Goal: Communication & Community: Ask a question

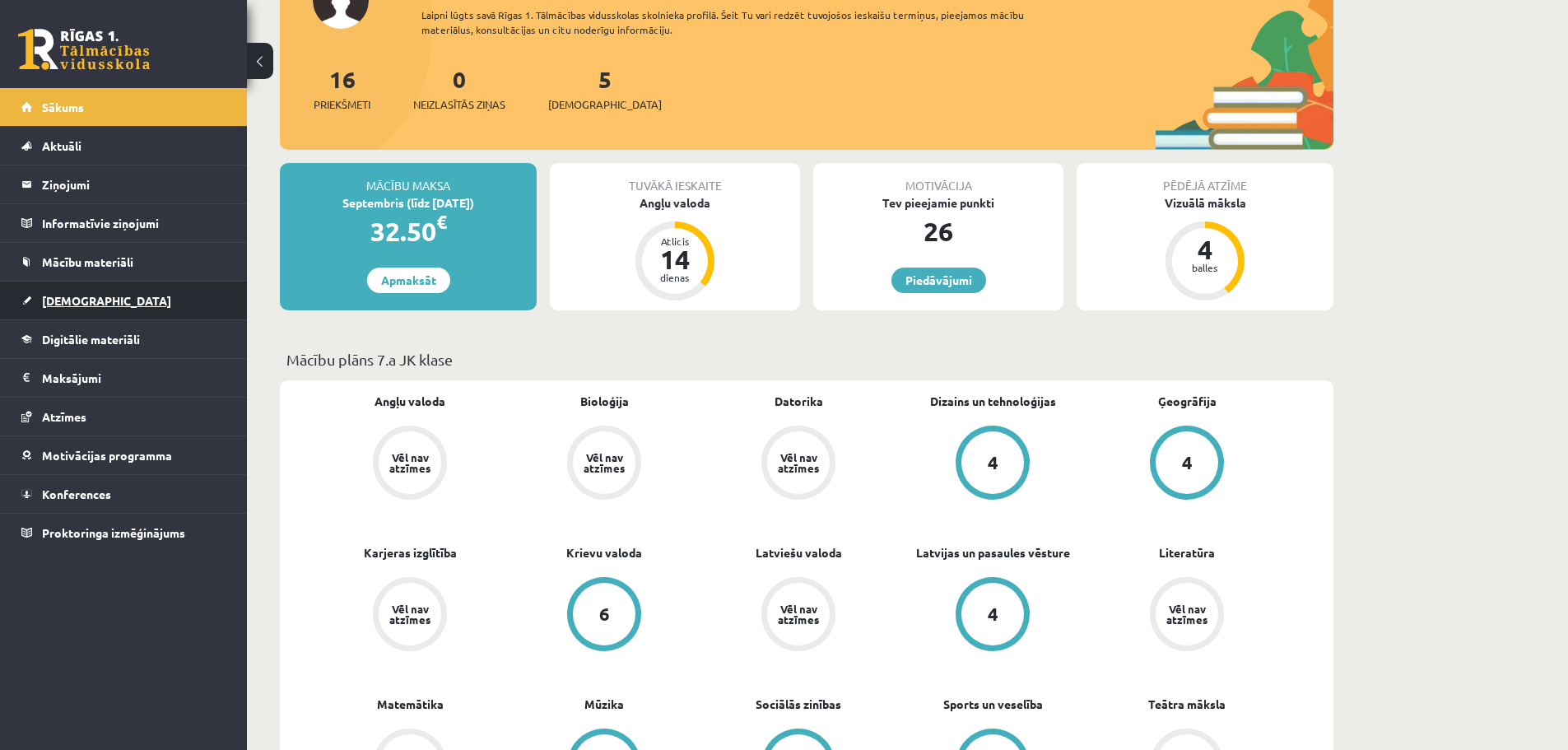
scroll to position [165, 0]
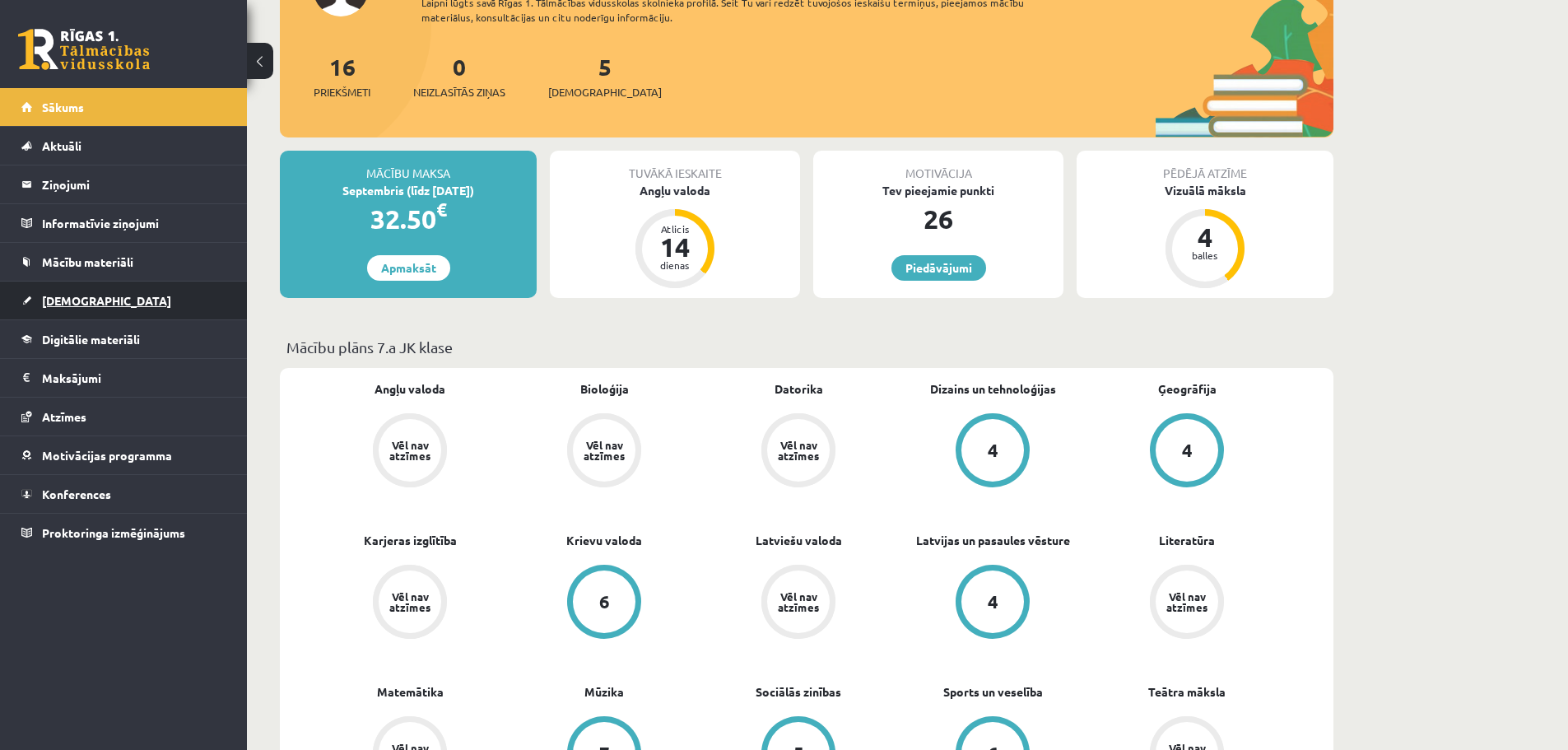
click at [126, 294] on link "[DEMOGRAPHIC_DATA]" at bounding box center [124, 300] width 205 height 38
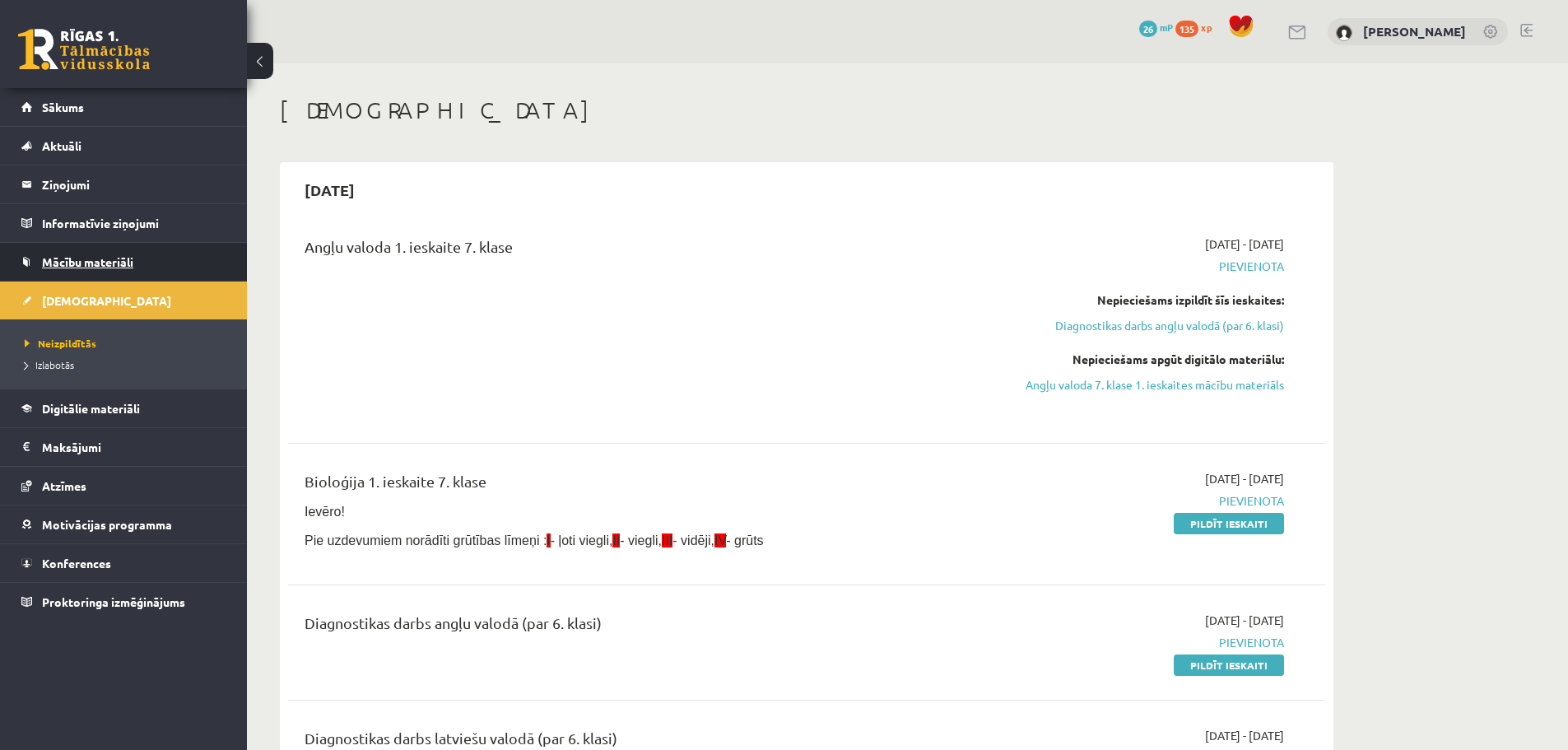
click at [118, 266] on span "Mācību materiāli" at bounding box center [88, 261] width 92 height 14
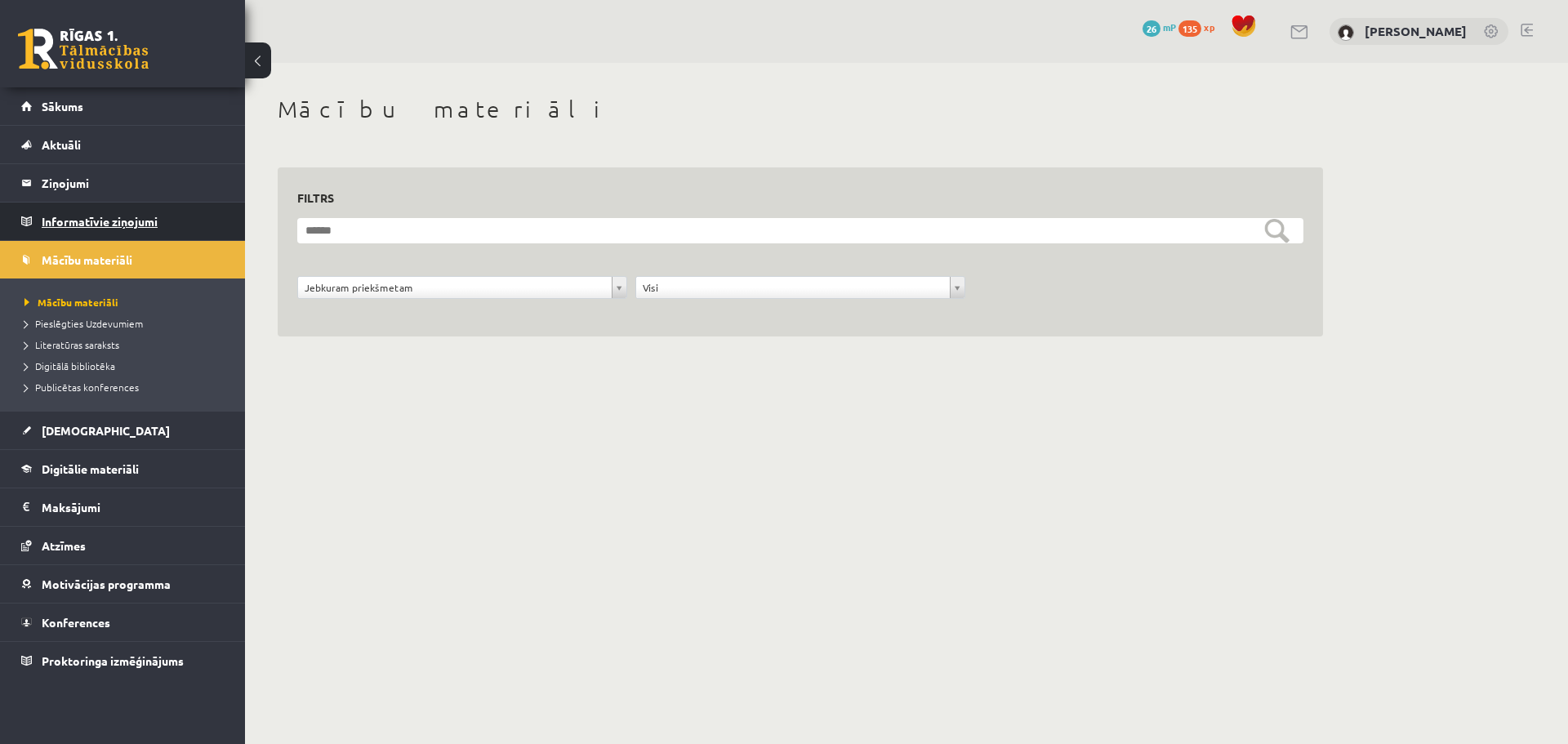
click at [89, 223] on legend "Informatīvie ziņojumi 0" at bounding box center [133, 221] width 183 height 38
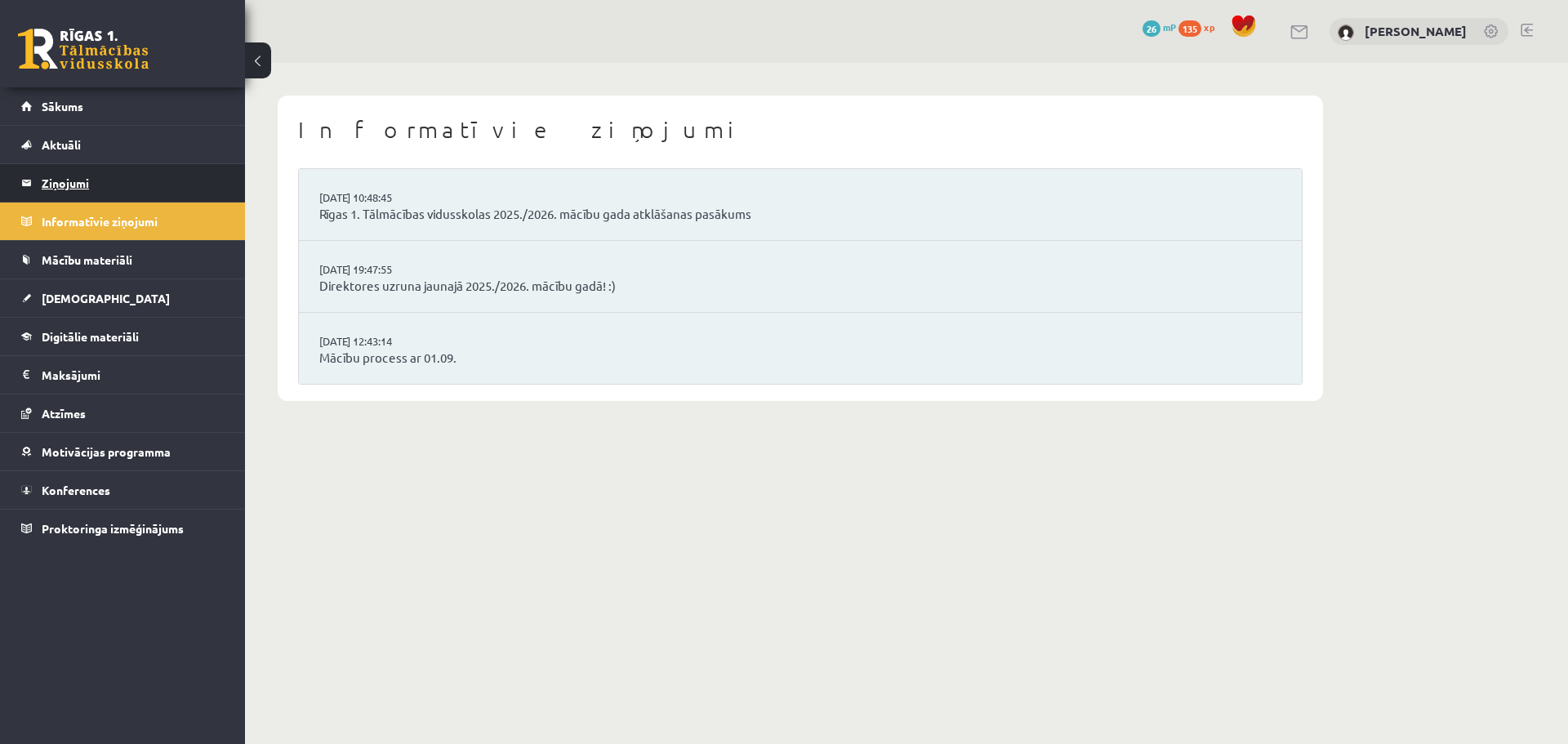
click at [99, 181] on legend "Ziņojumi 0" at bounding box center [133, 183] width 183 height 38
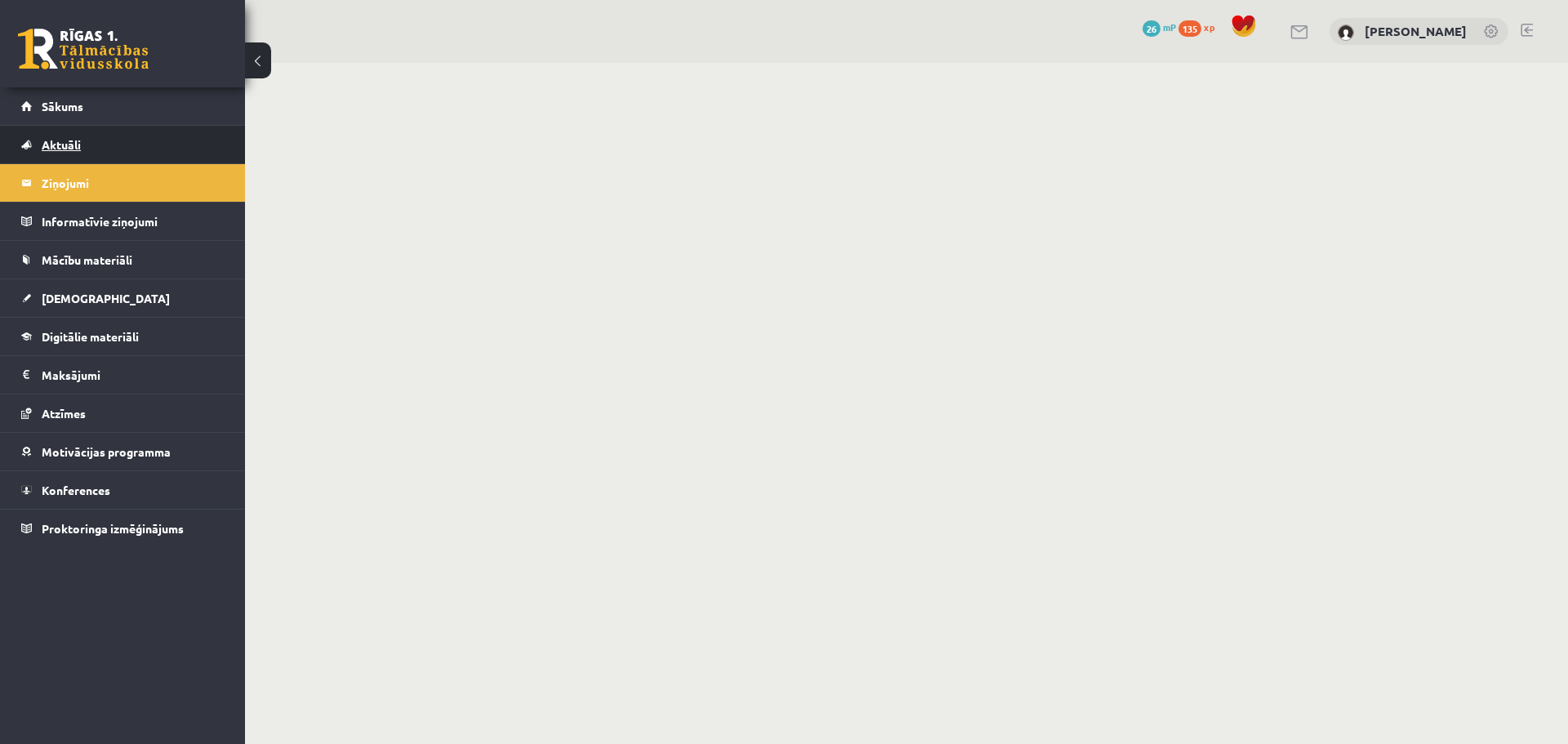
click at [103, 146] on link "Aktuāli" at bounding box center [123, 144] width 204 height 38
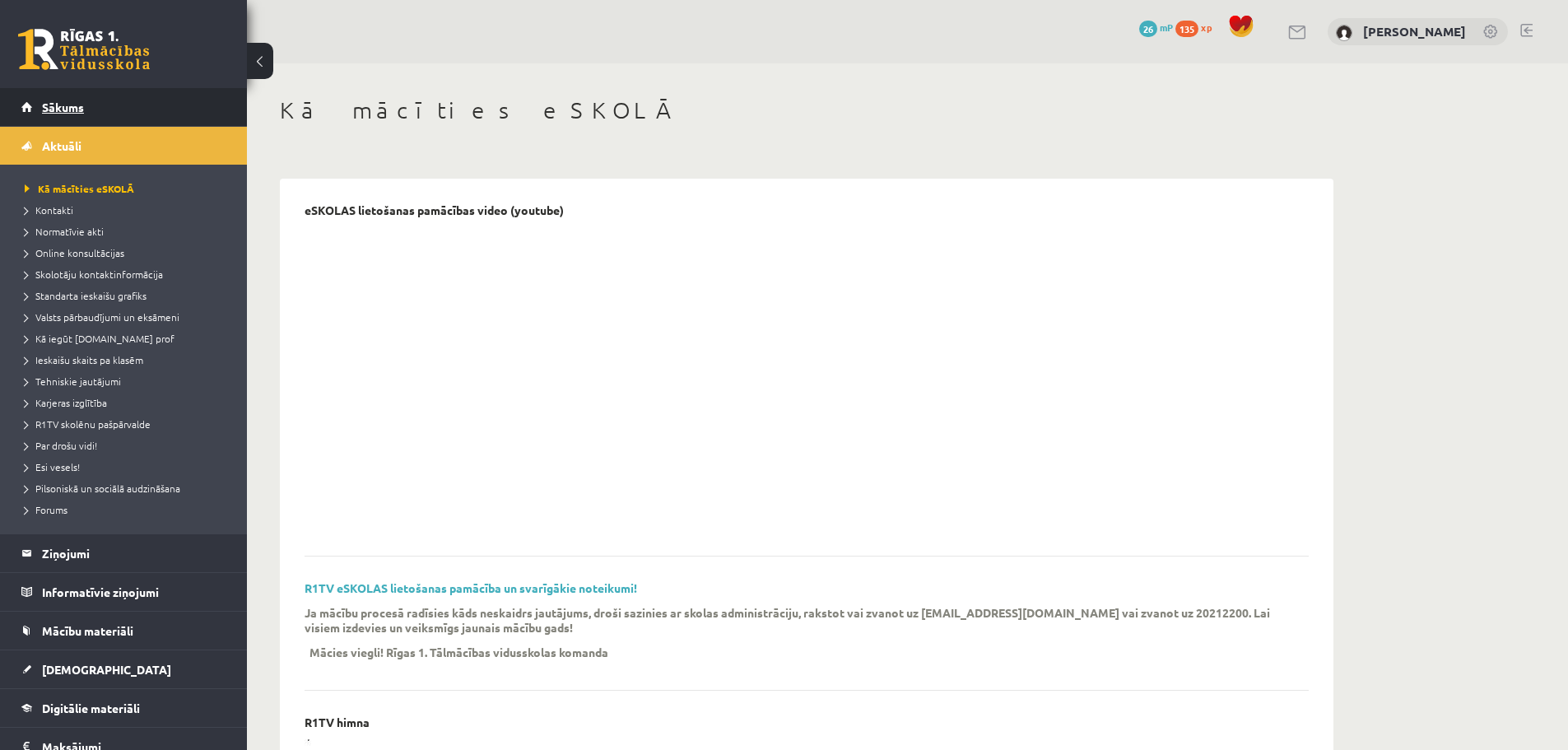
click at [117, 118] on link "Sākums" at bounding box center [124, 107] width 205 height 38
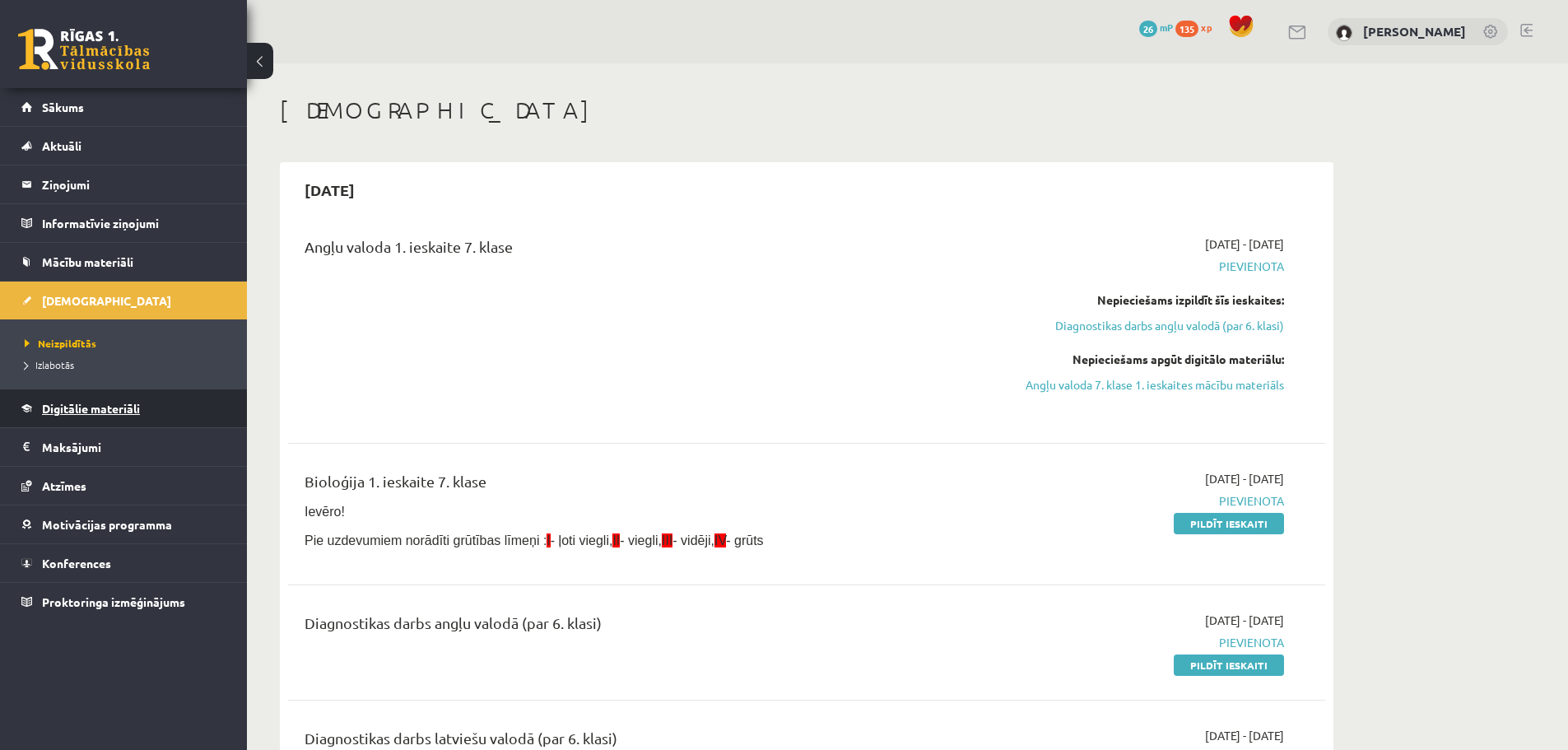
click at [78, 398] on link "Digitālie materiāli" at bounding box center [124, 408] width 205 height 38
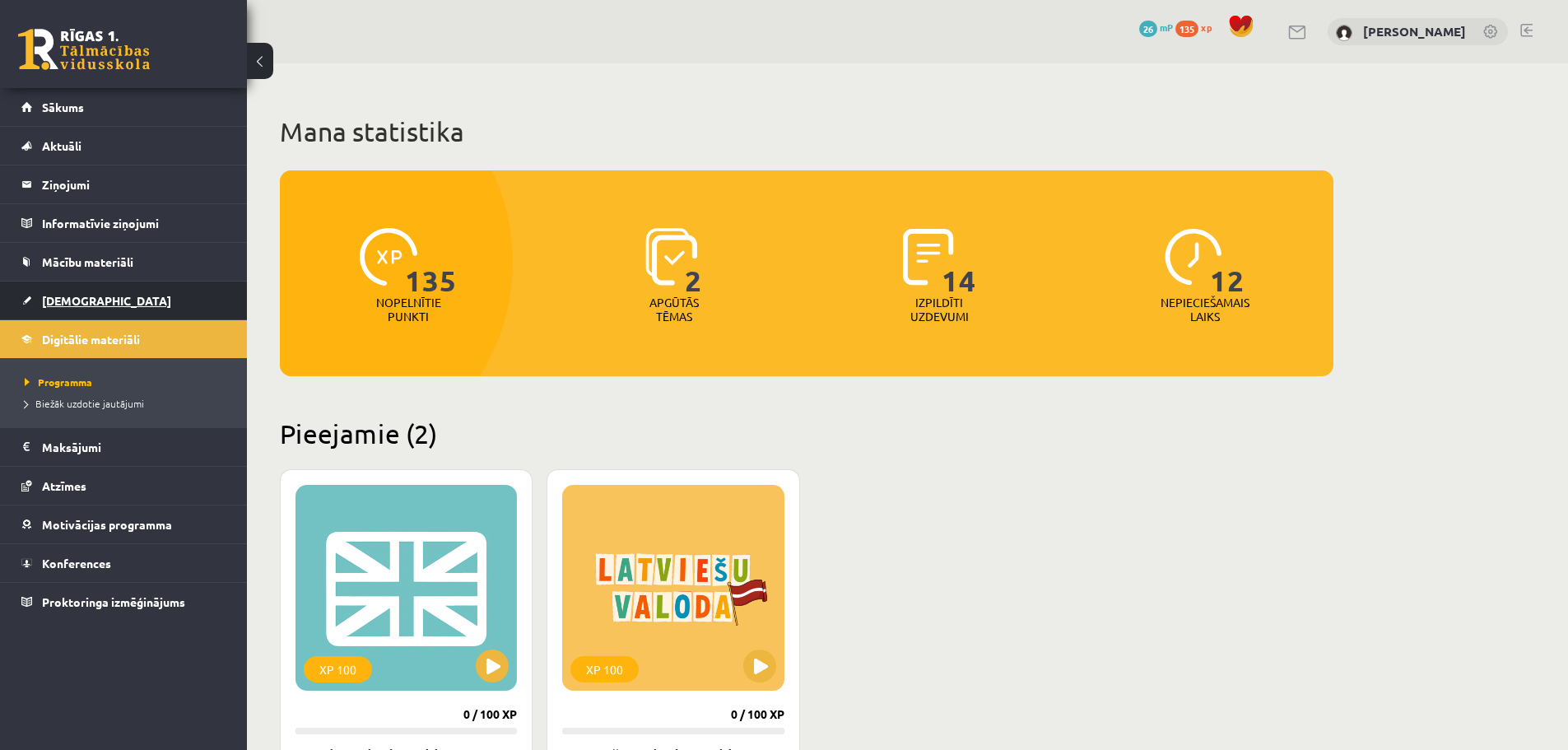
click at [80, 305] on span "[DEMOGRAPHIC_DATA]" at bounding box center [107, 300] width 129 height 14
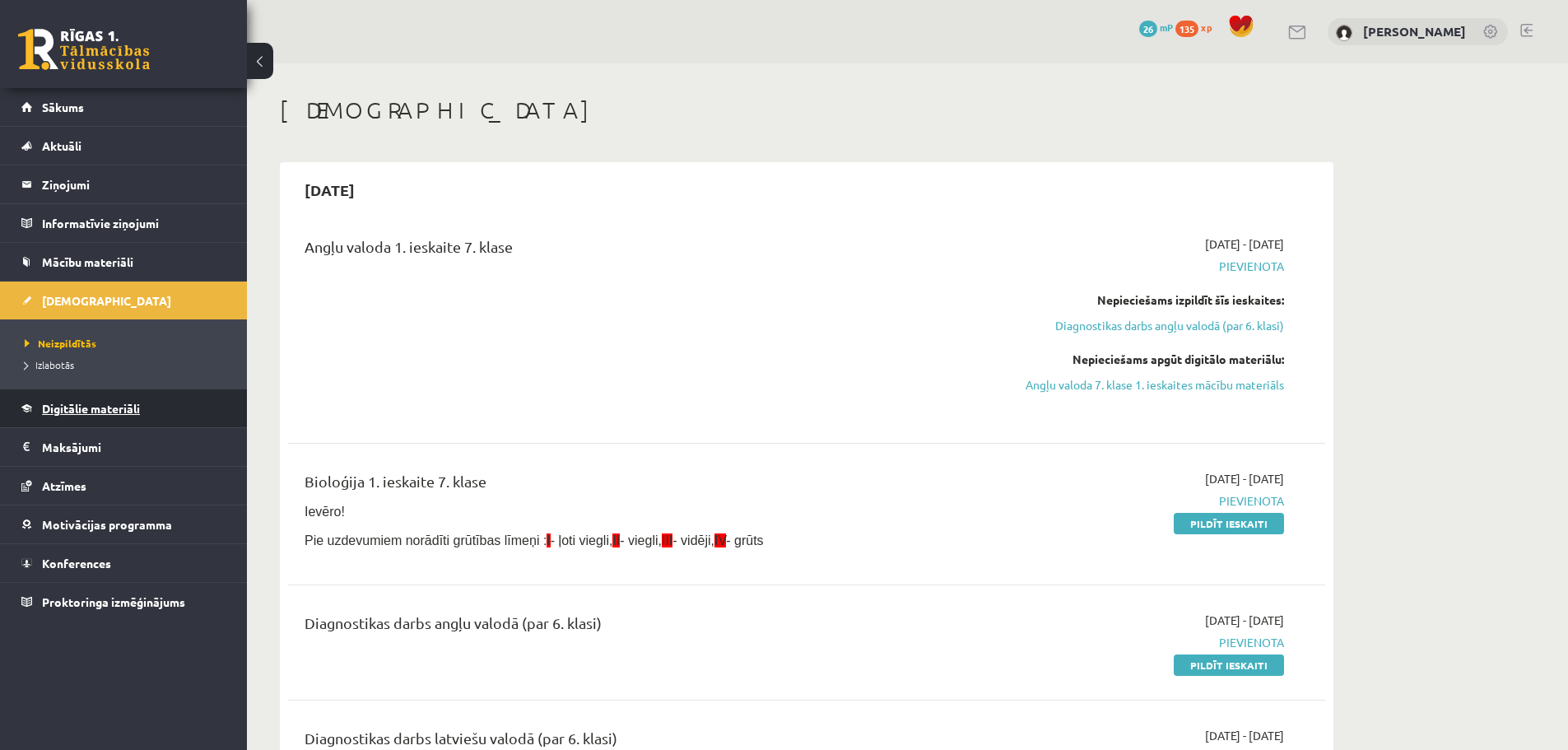
click at [74, 410] on span "Digitālie materiāli" at bounding box center [92, 408] width 98 height 14
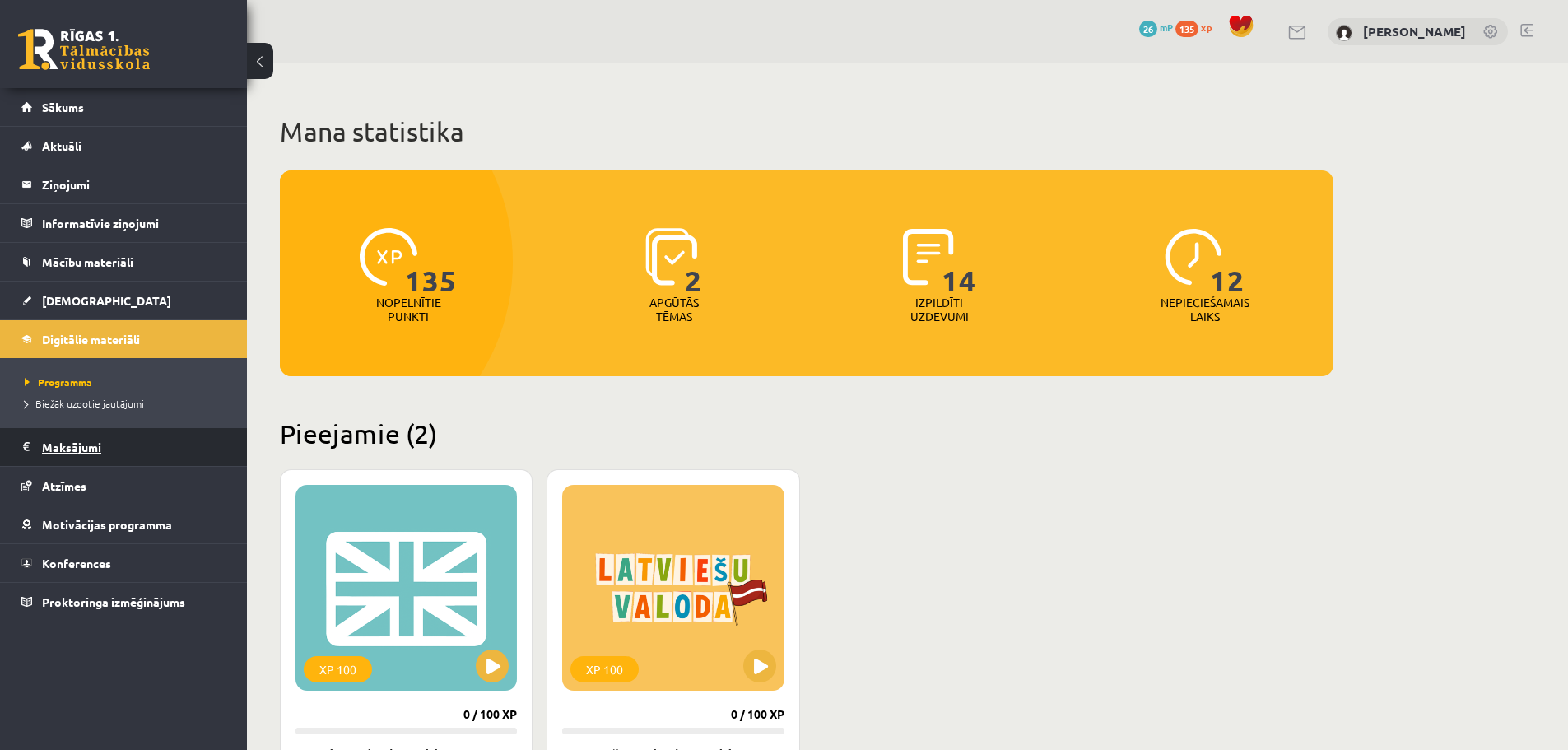
click at [74, 440] on legend "Maksājumi 0" at bounding box center [134, 447] width 184 height 38
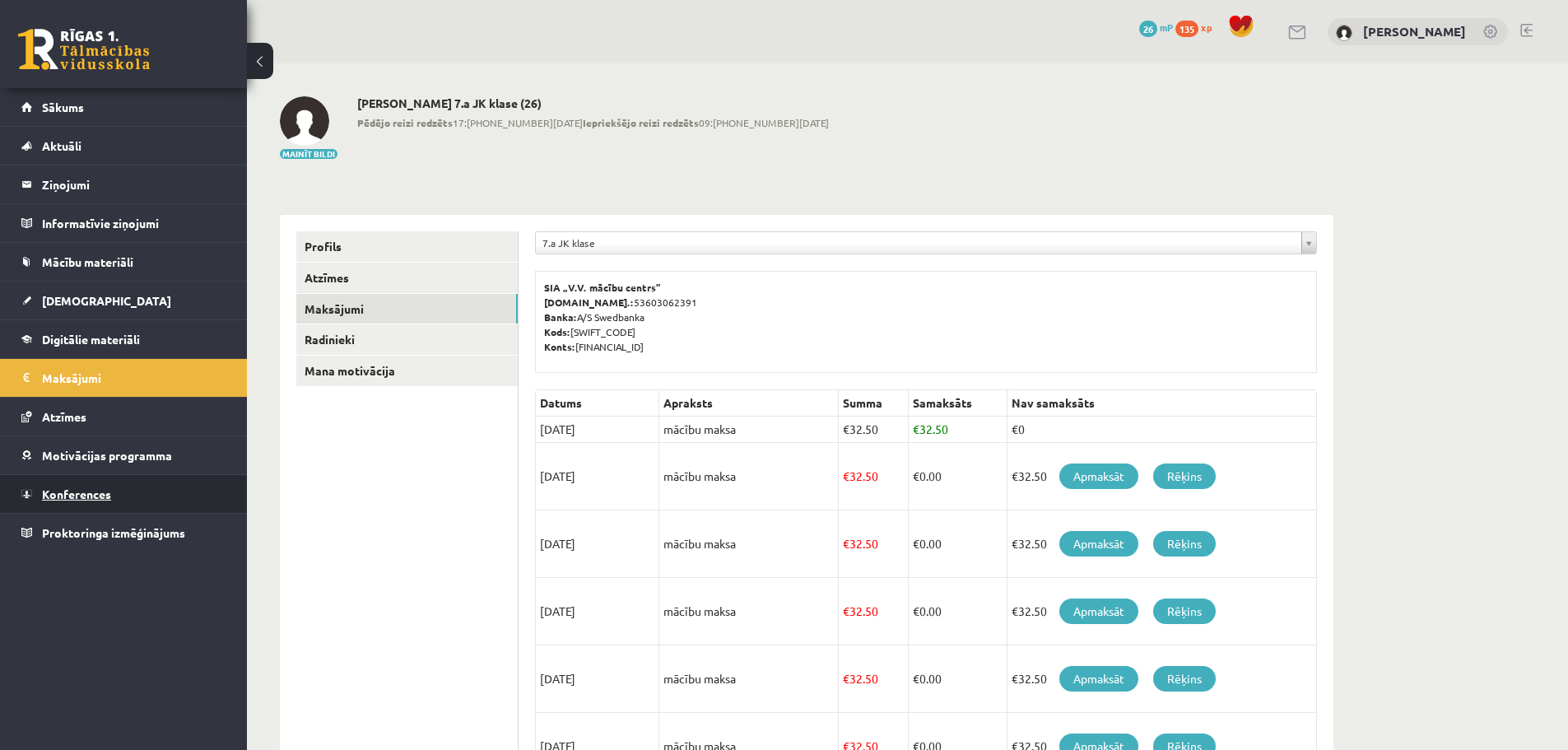
click at [64, 488] on span "Konferences" at bounding box center [77, 494] width 70 height 14
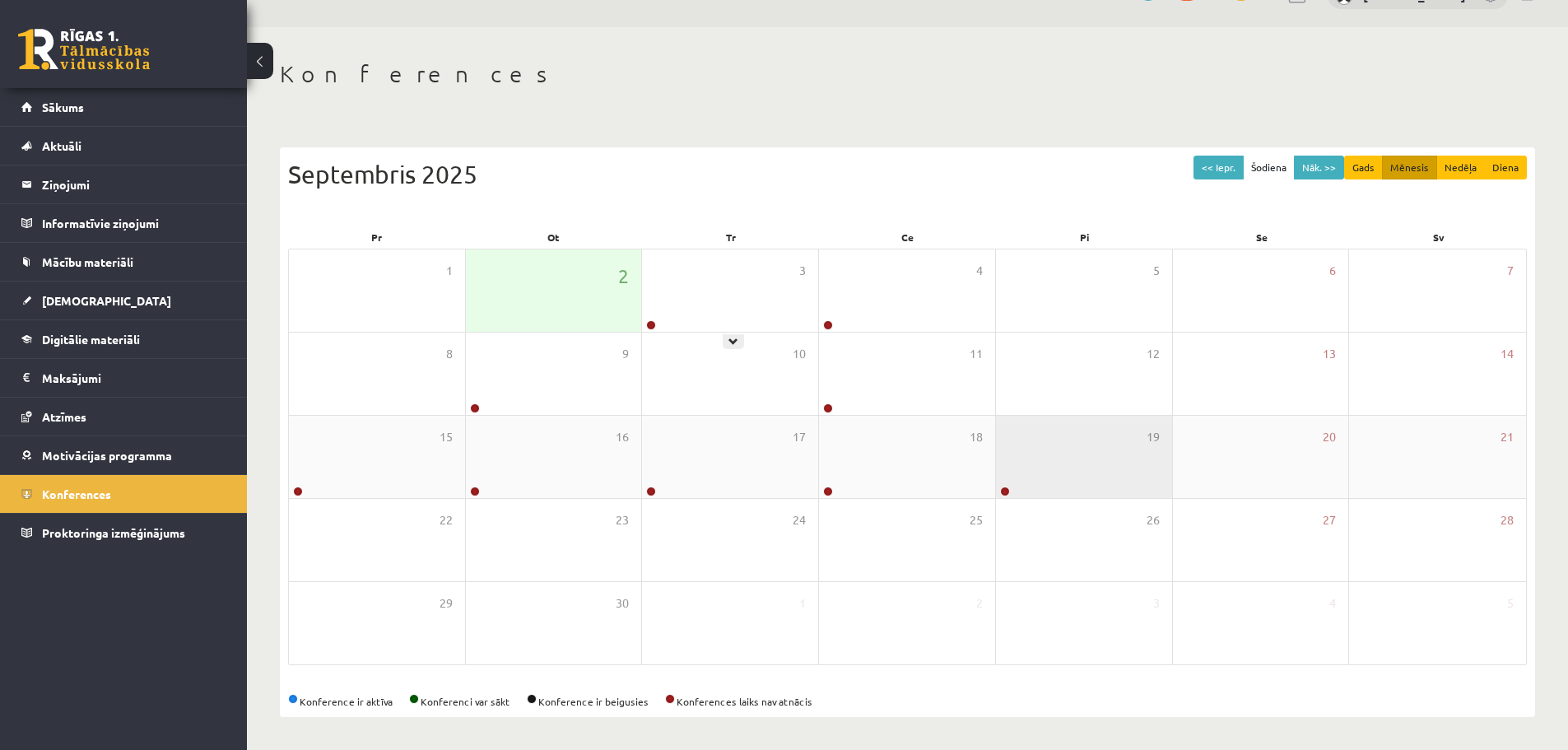
scroll to position [37, 0]
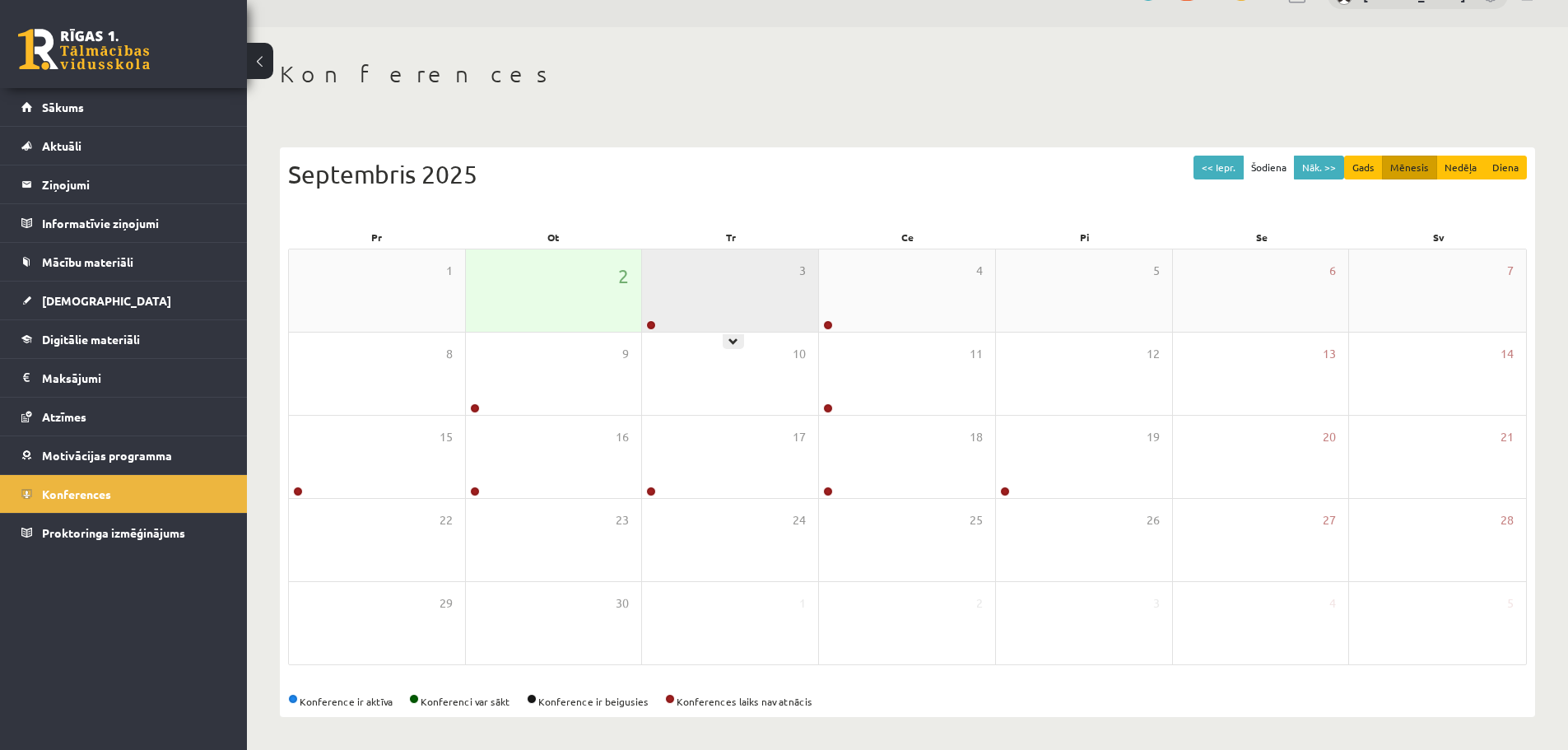
click at [748, 293] on div "3" at bounding box center [730, 290] width 176 height 82
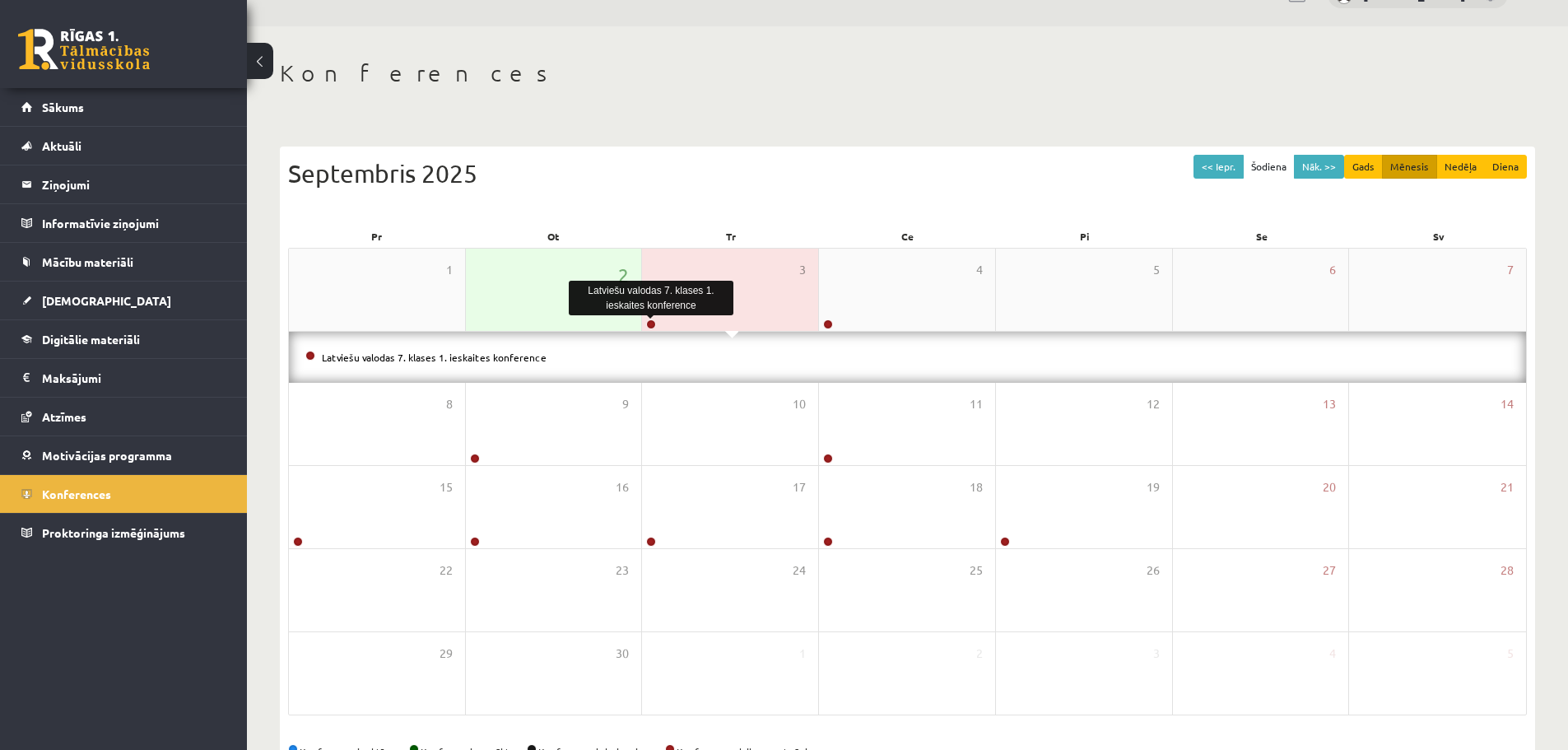
click at [646, 322] on link at bounding box center [651, 325] width 10 height 10
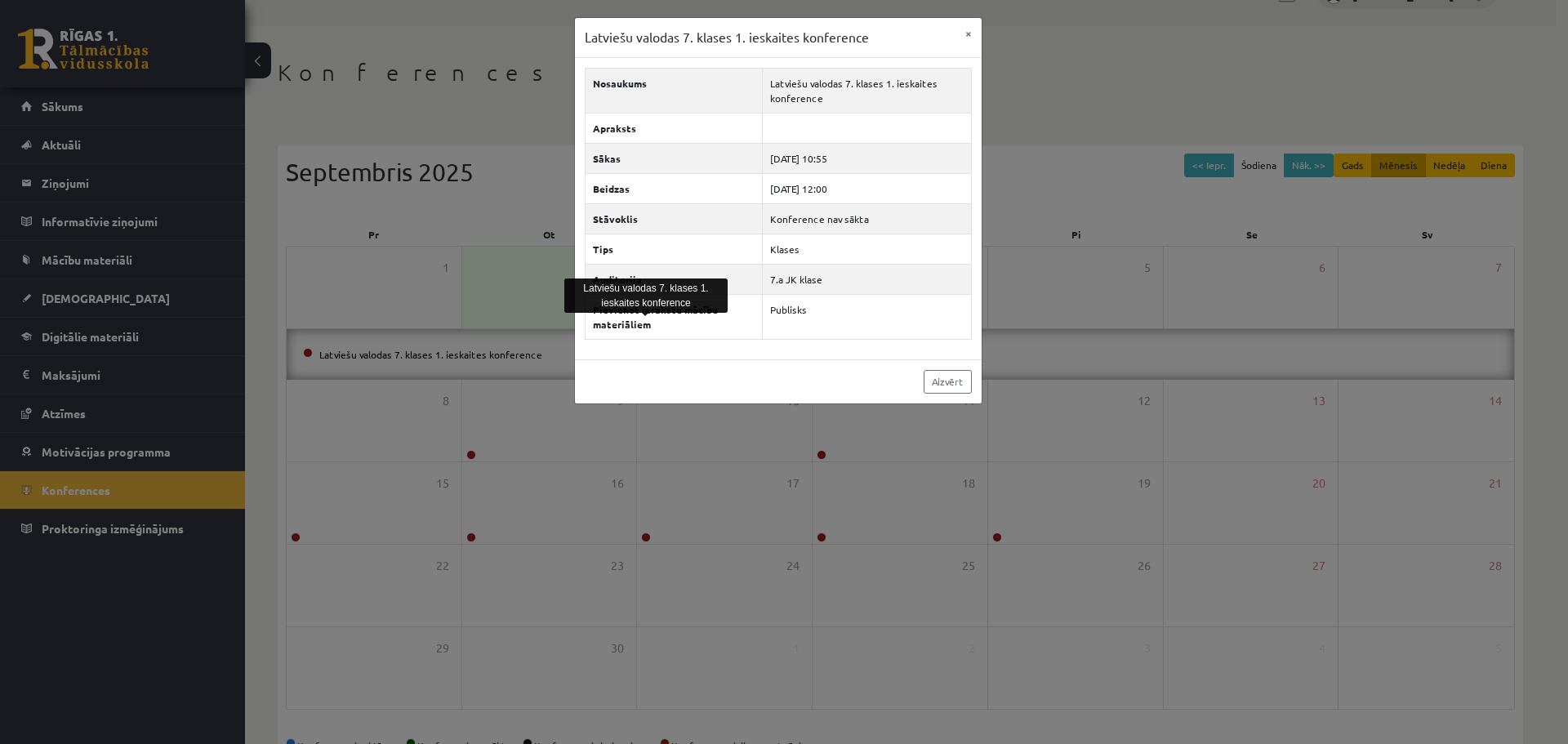
click at [475, 128] on div "Latviešu valodas 7. klases 1. ieskaites konference × Nosaukums Latviešu valodas…" at bounding box center [784, 372] width 1568 height 744
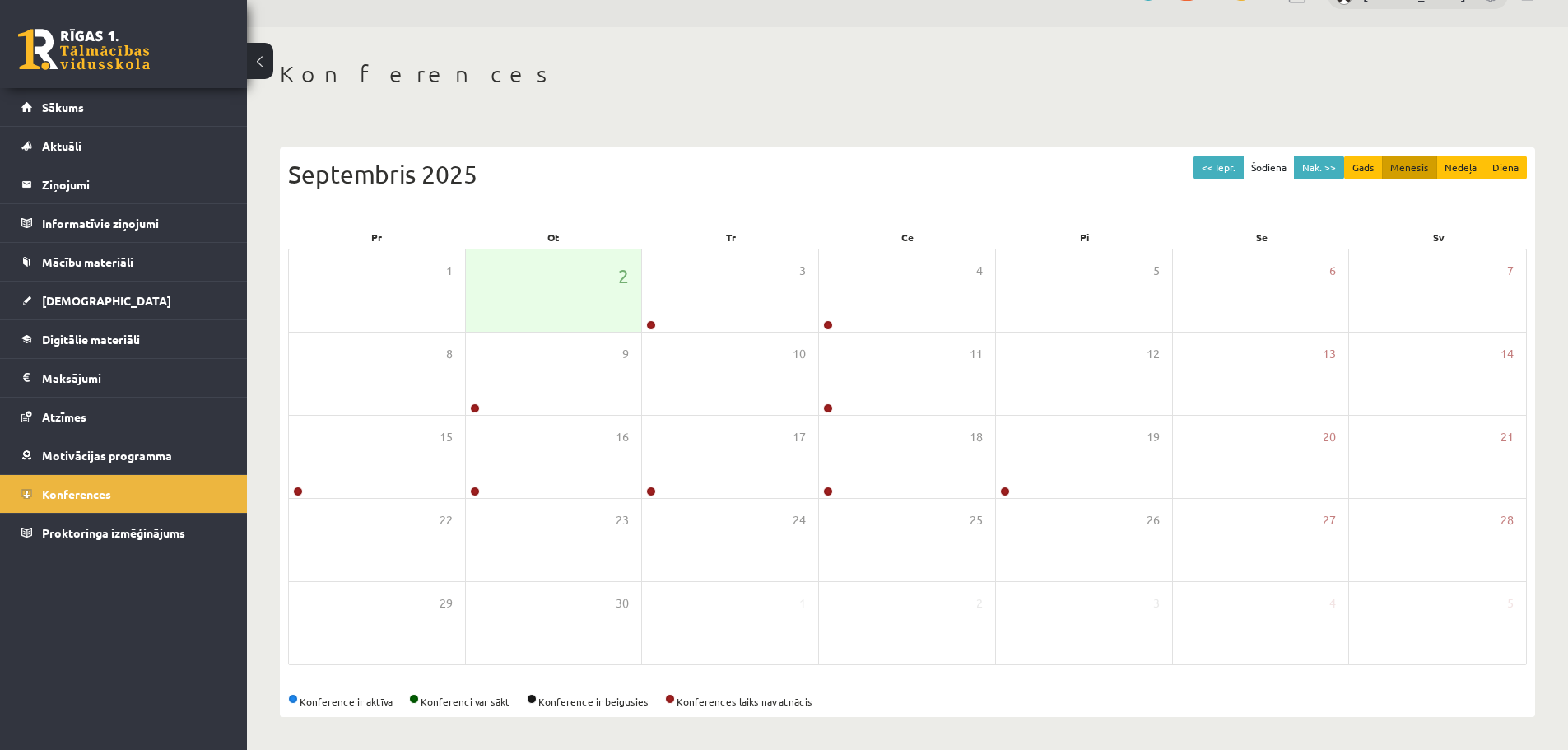
click at [780, 701] on div "Konference ir aktīva Konferenci var sākt Konference ir beigusies Konferences la…" at bounding box center [907, 701] width 1239 height 14
click at [779, 700] on div "Konference ir aktīva Konferenci var sākt Konference ir beigusies Konferences la…" at bounding box center [907, 701] width 1239 height 14
click at [767, 699] on div "Konference ir aktīva Konferenci var sākt Konference ir beigusies Konferences la…" at bounding box center [907, 701] width 1239 height 14
click at [70, 104] on span "Sākums" at bounding box center [64, 106] width 42 height 14
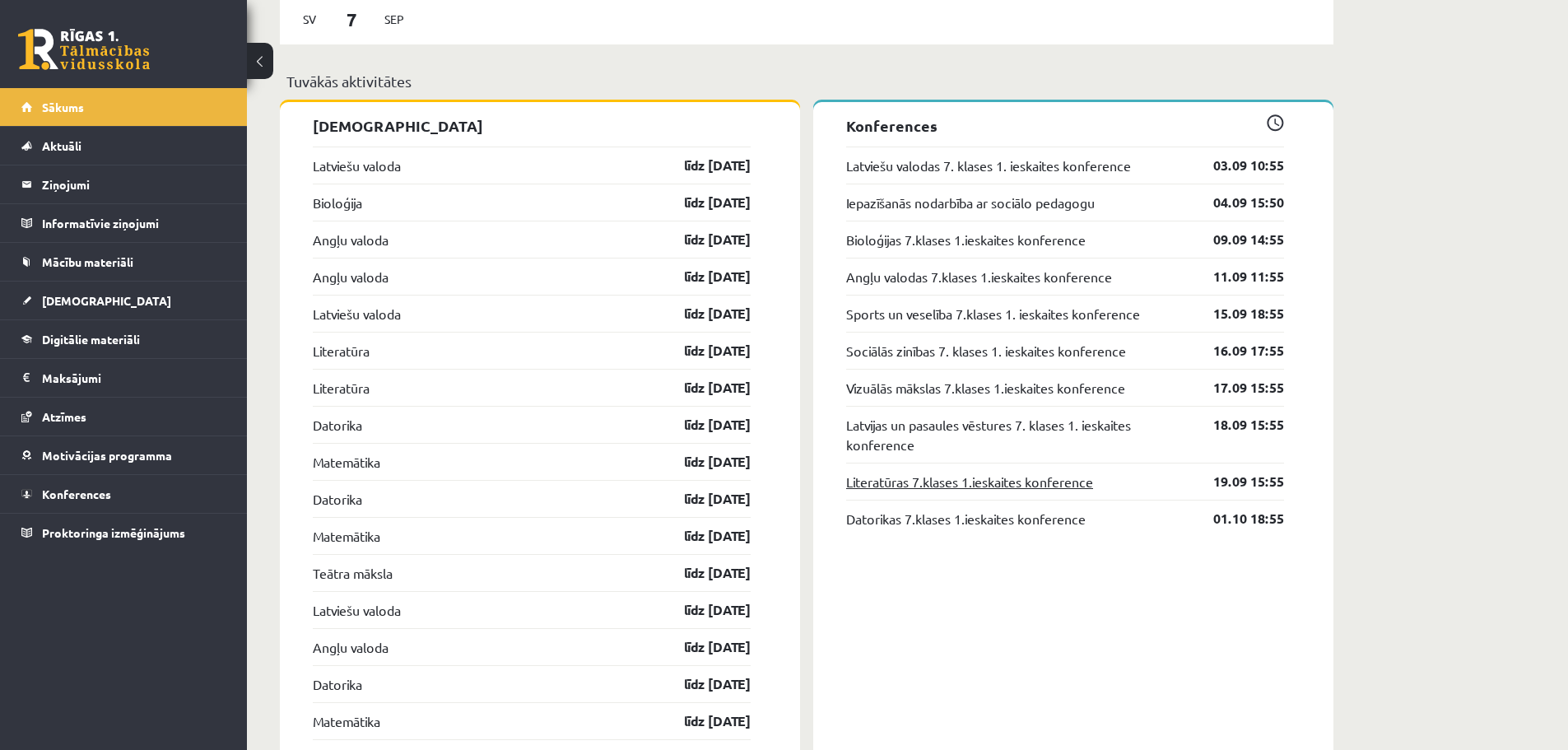
scroll to position [1564, 0]
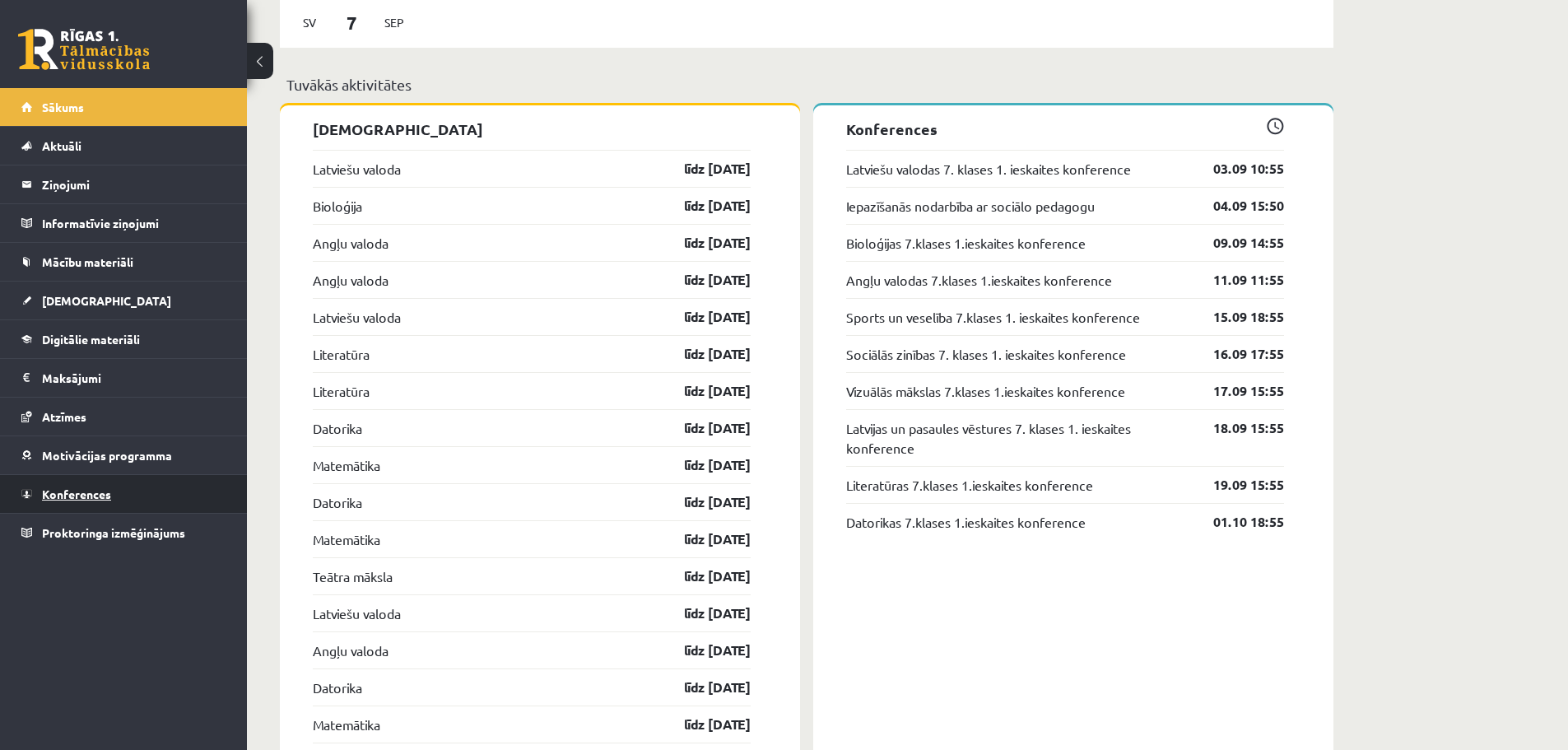
click at [139, 488] on link "Konferences" at bounding box center [124, 494] width 205 height 38
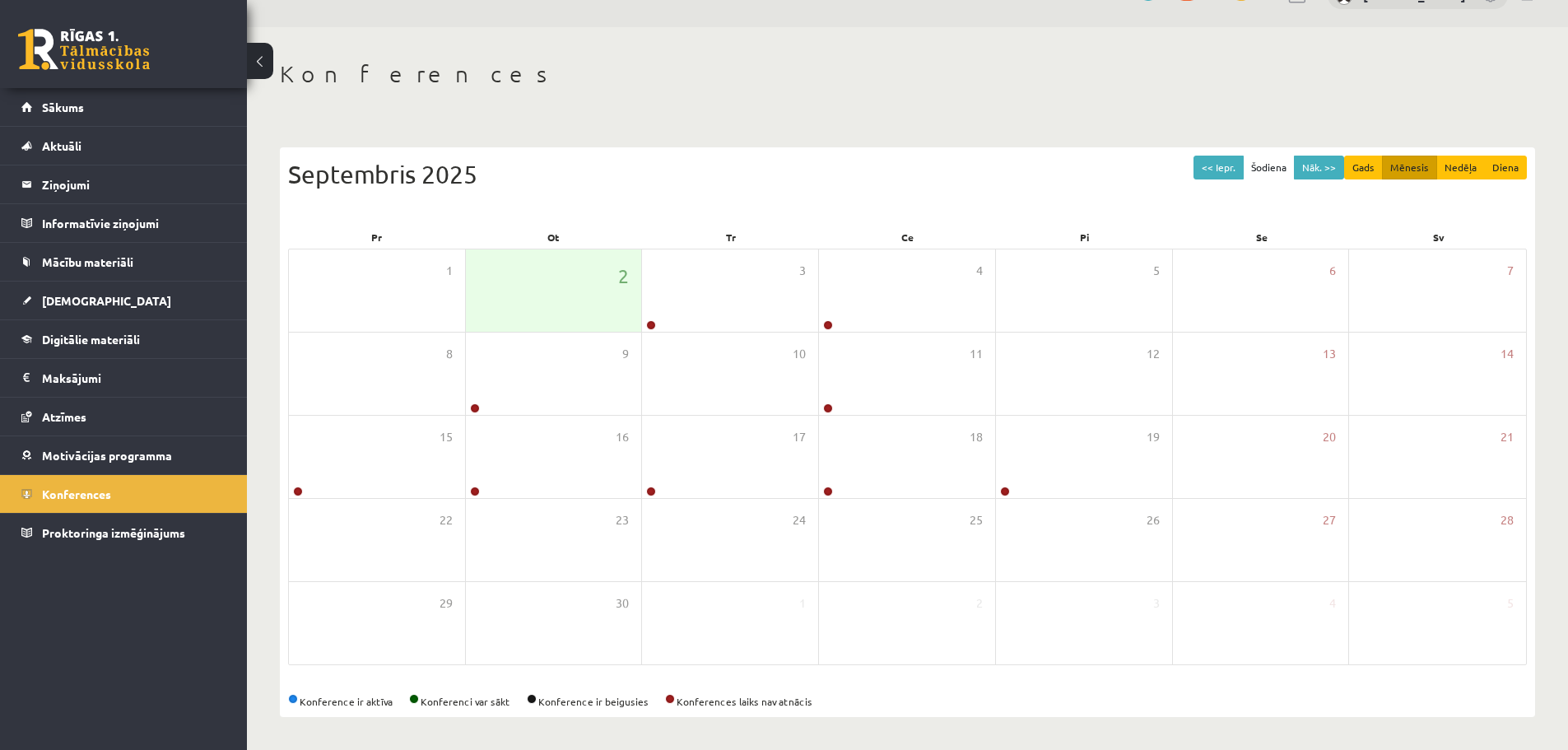
scroll to position [37, 0]
click at [147, 113] on link "Sākums" at bounding box center [124, 107] width 205 height 38
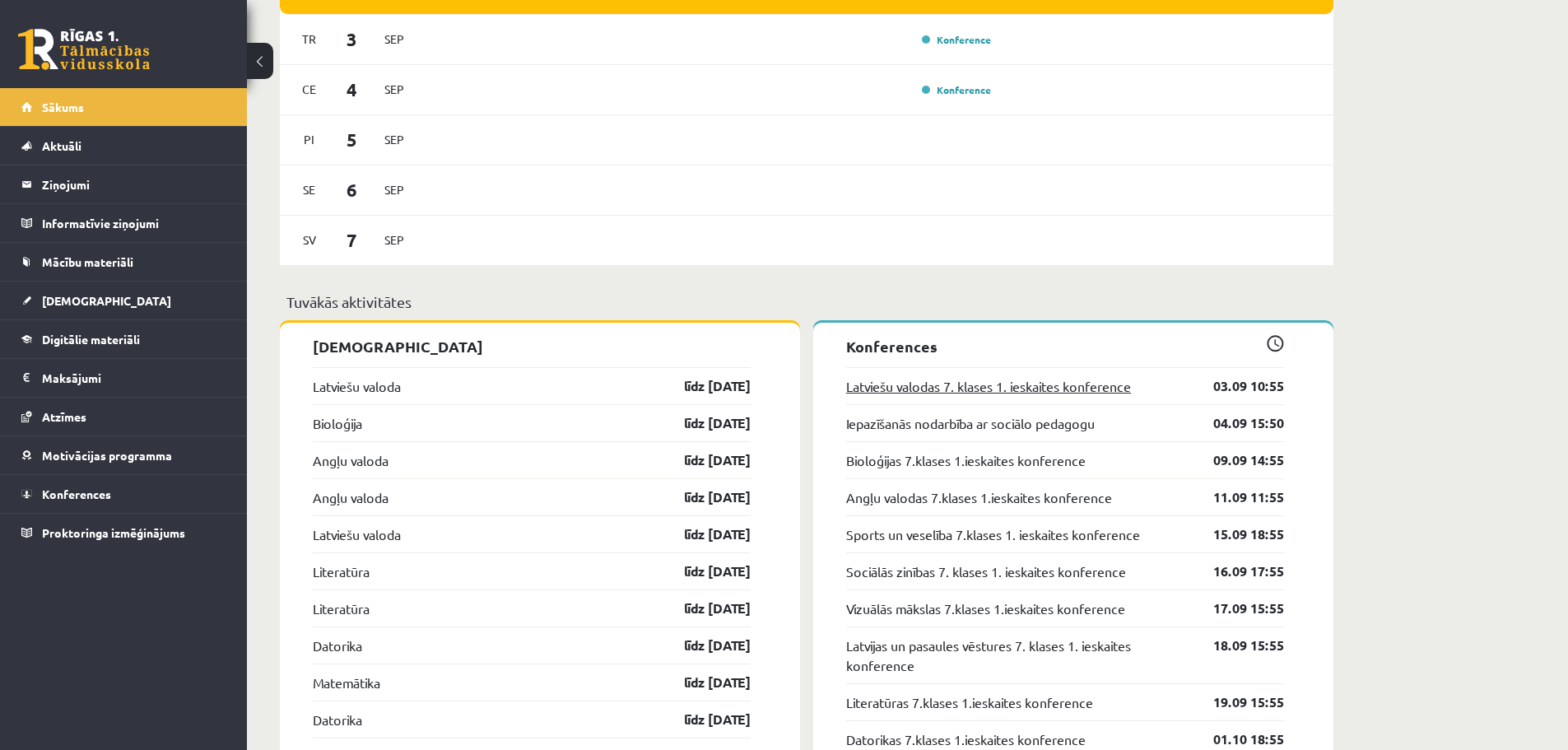
scroll to position [1400, 0]
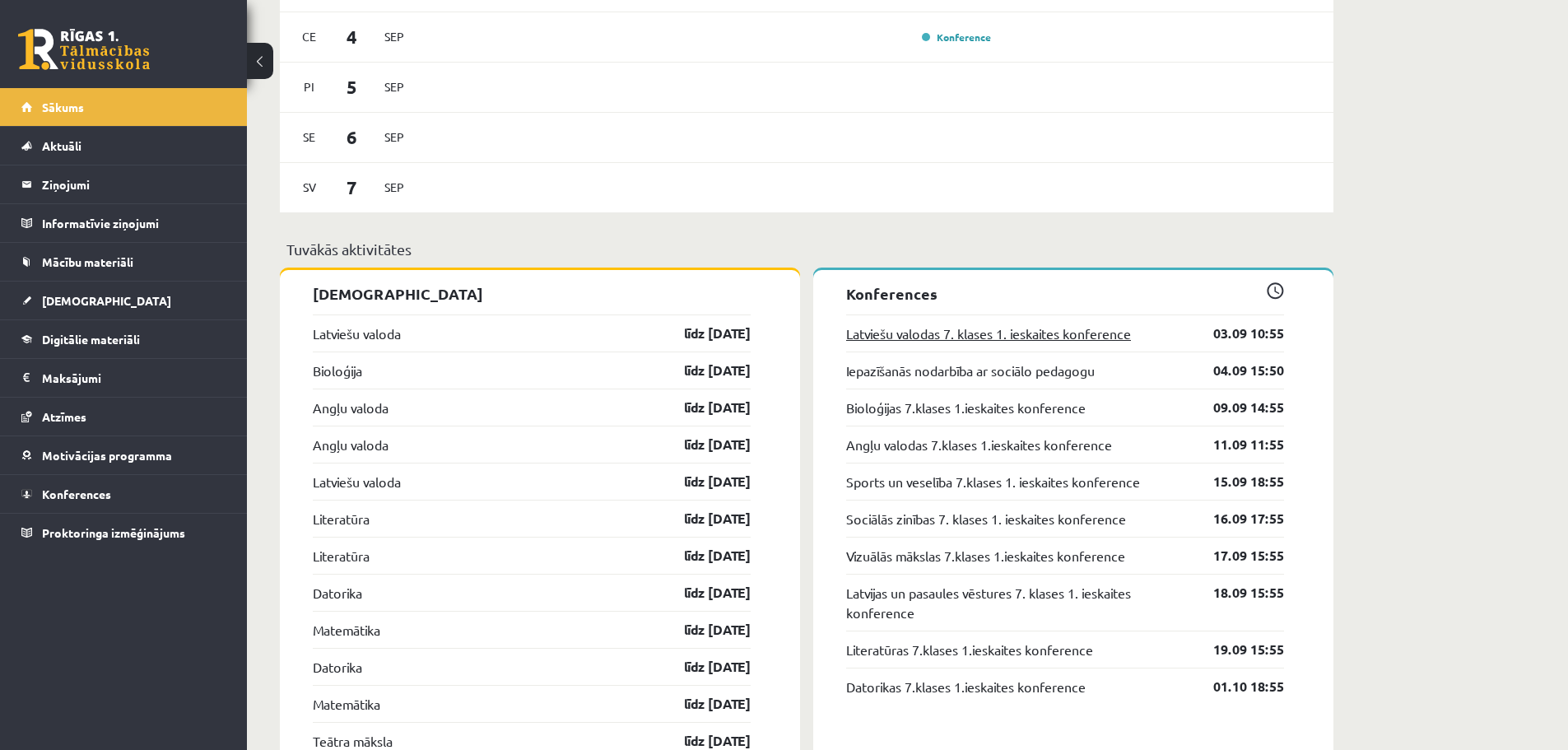
click at [1116, 339] on link "Latviešu valodas 7. klases 1. ieskaites konference" at bounding box center [989, 333] width 285 height 20
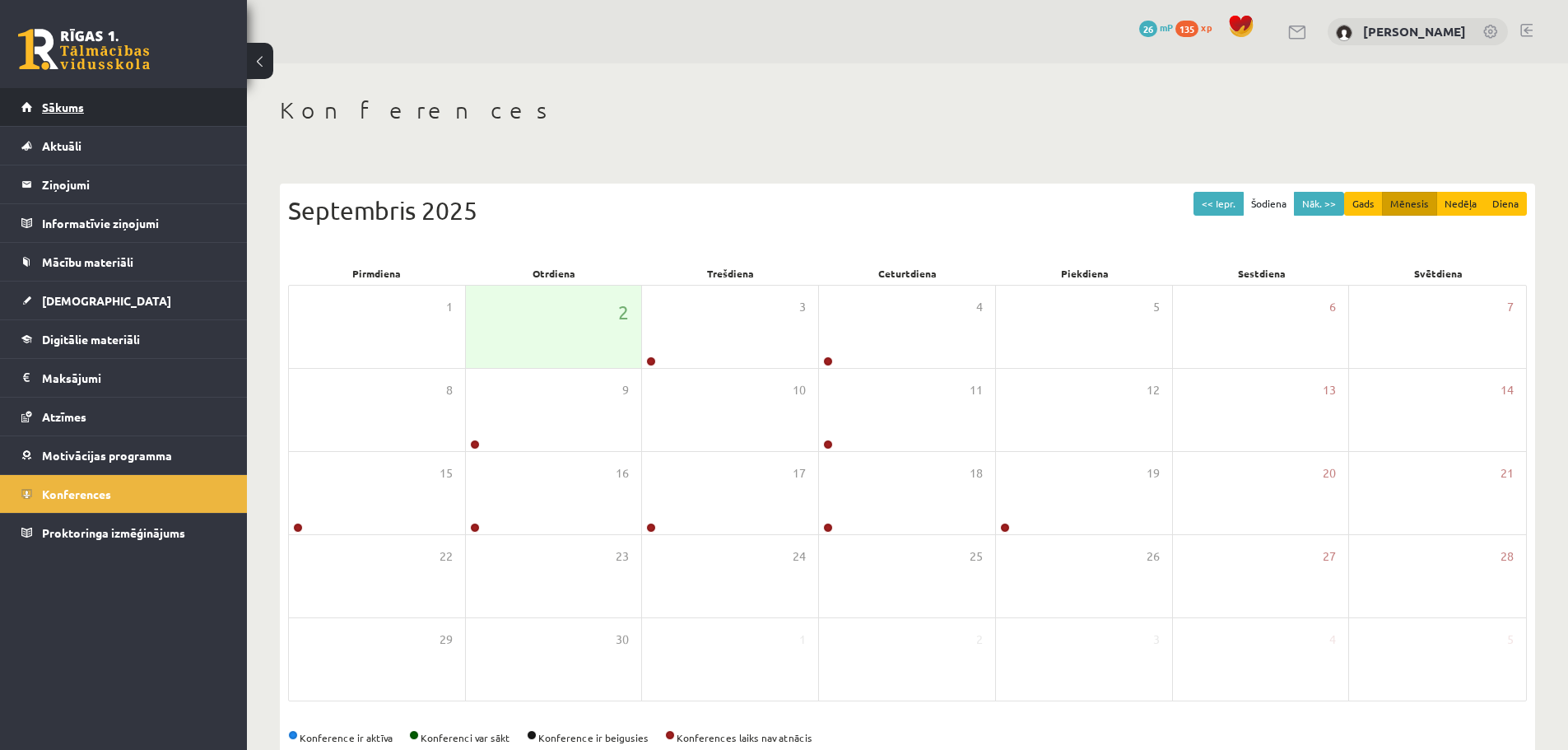
click at [87, 104] on link "Sākums" at bounding box center [124, 107] width 205 height 38
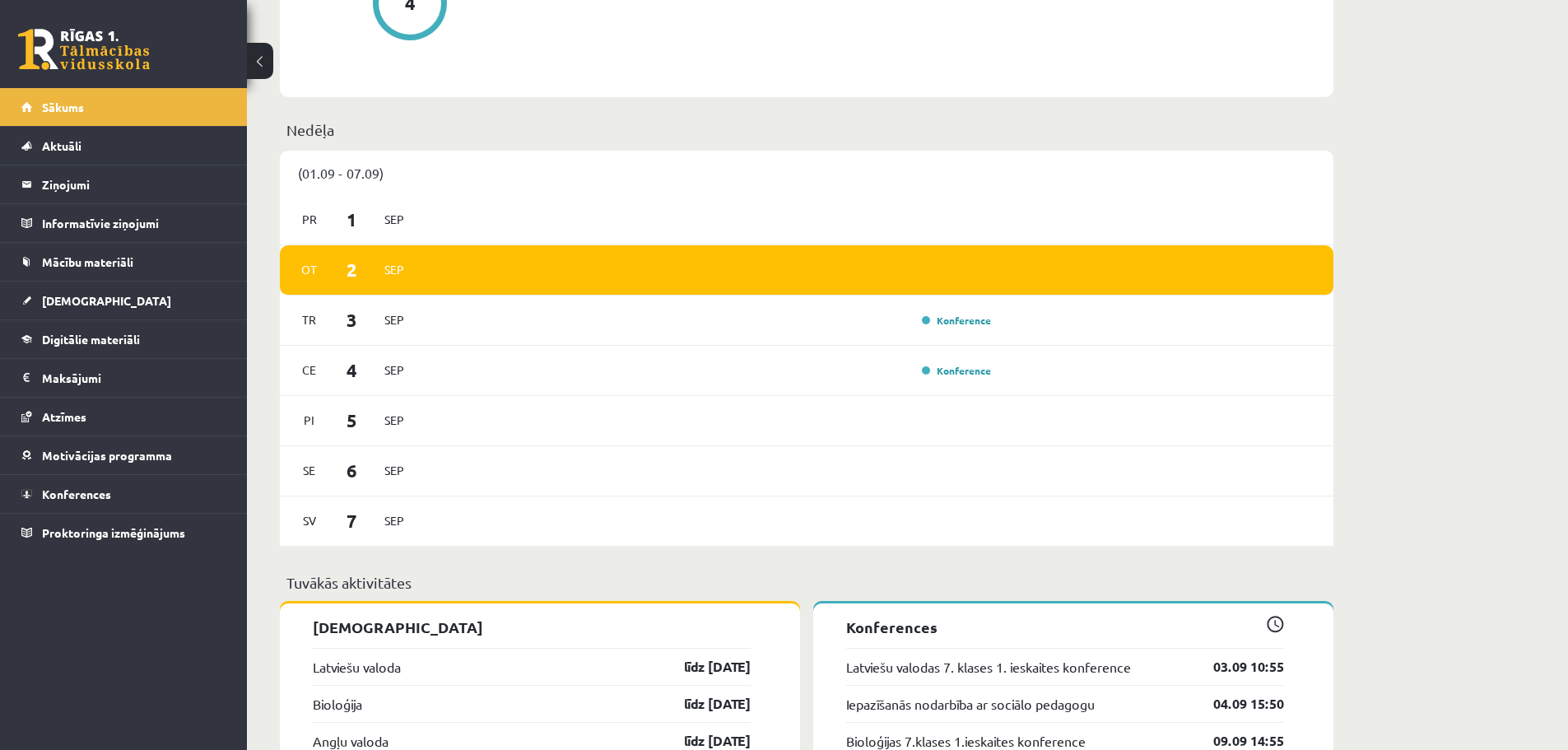
scroll to position [1482, 0]
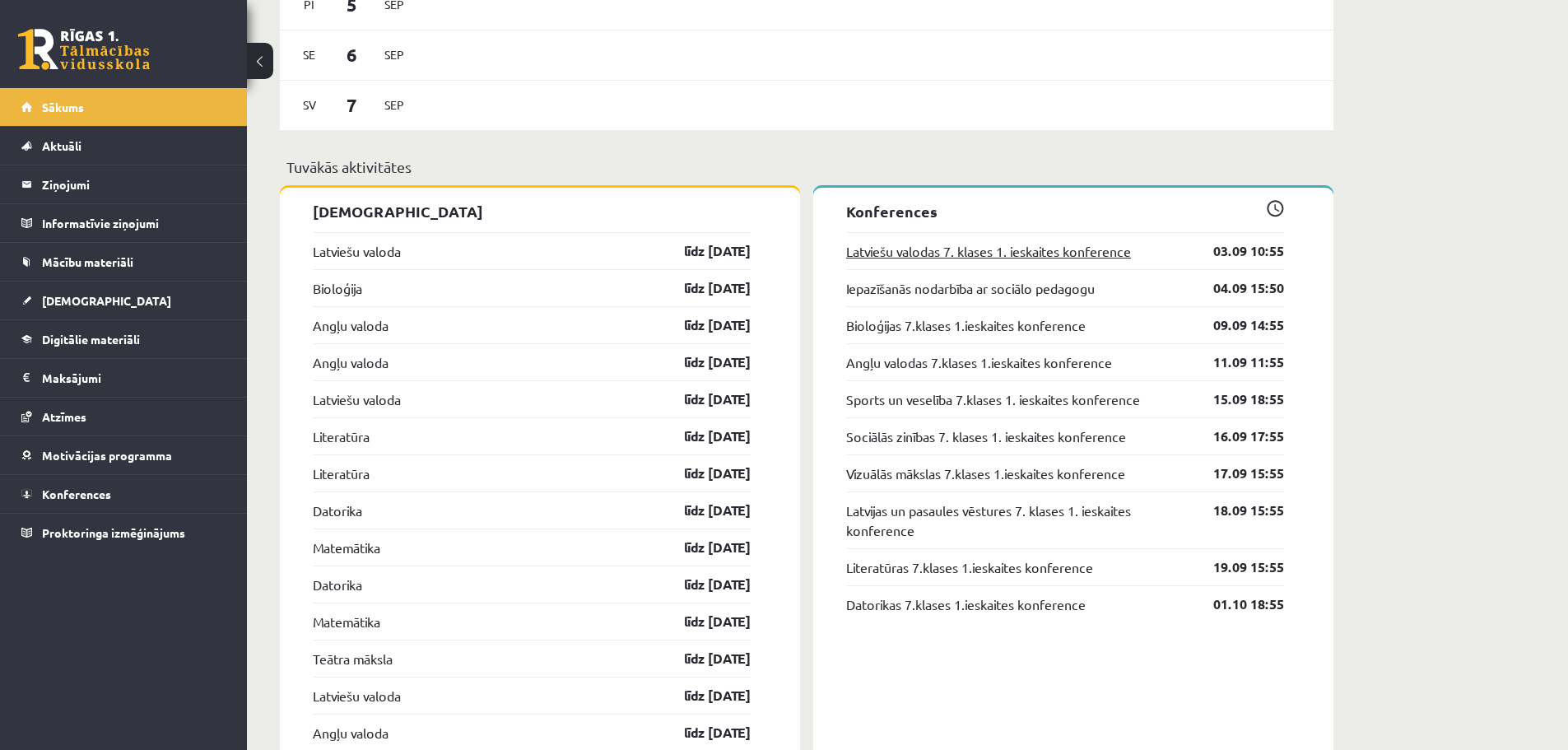
click at [1016, 248] on link "Latviešu valodas 7. klases 1. ieskaites konference" at bounding box center [989, 250] width 285 height 20
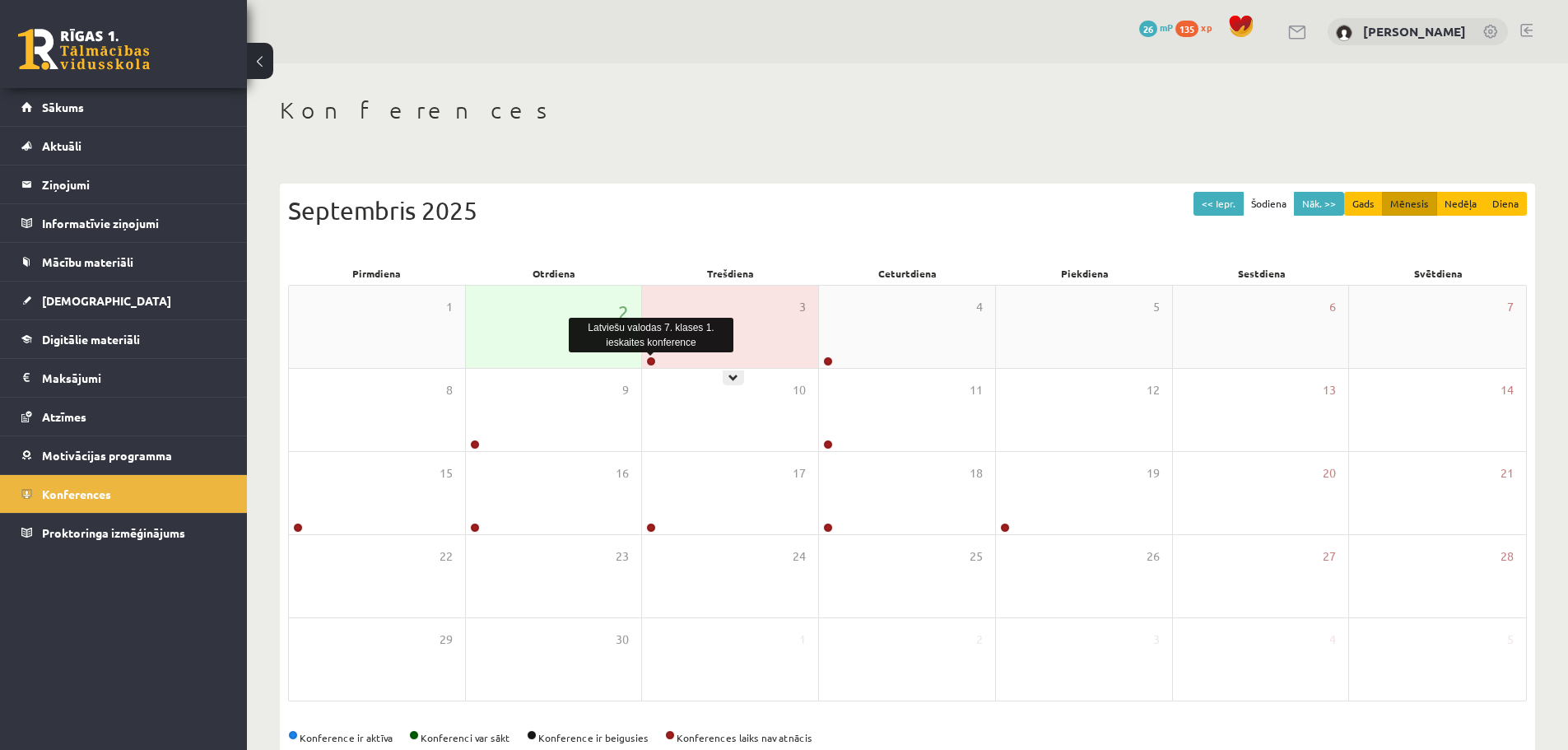
click at [652, 361] on link at bounding box center [651, 361] width 10 height 10
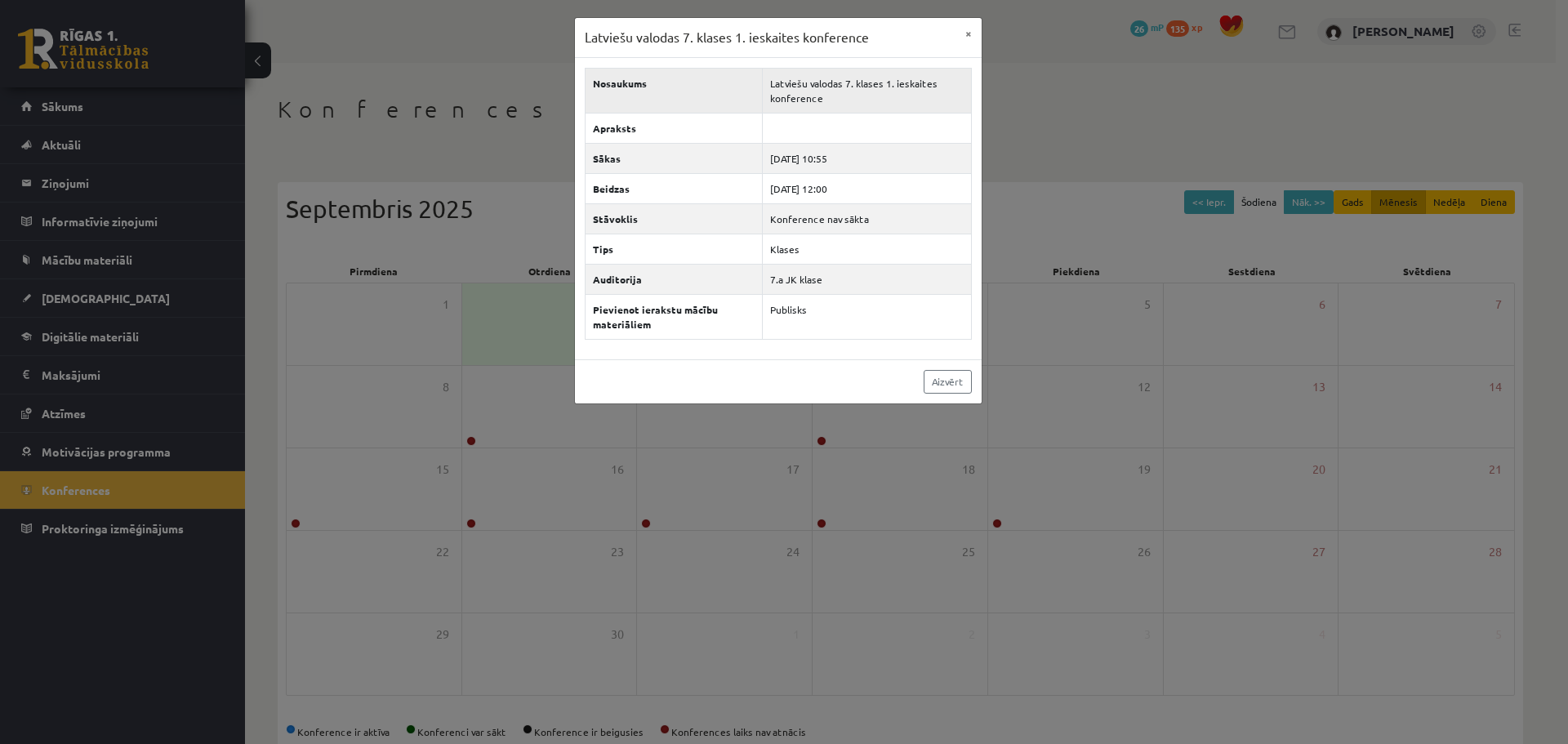
click at [827, 87] on td "Latviešu valodas 7. klases 1. ieskaites konference" at bounding box center [867, 90] width 209 height 45
click at [815, 219] on td "Konference nav sākta" at bounding box center [867, 219] width 209 height 30
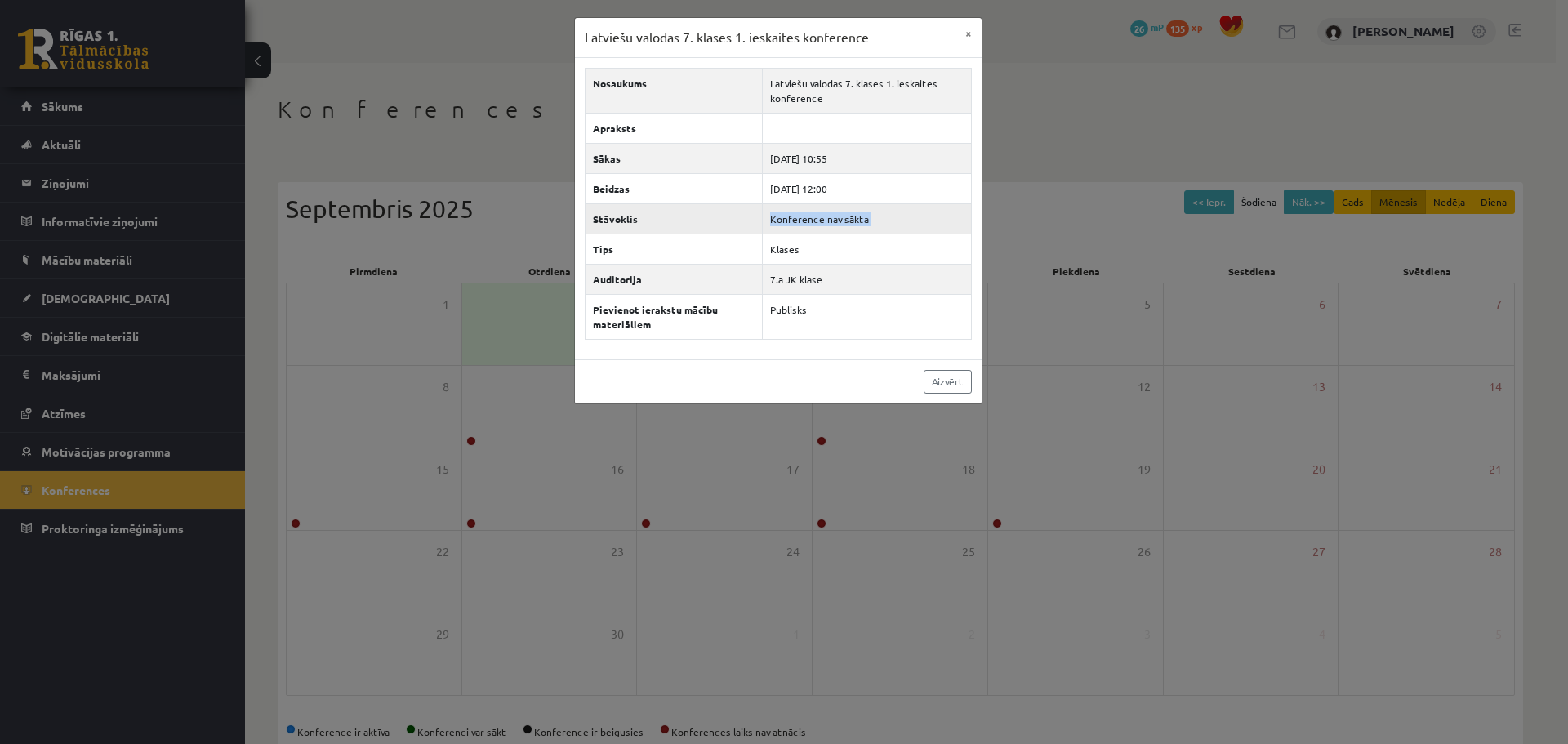
click at [815, 219] on td "Konference nav sākta" at bounding box center [867, 219] width 209 height 30
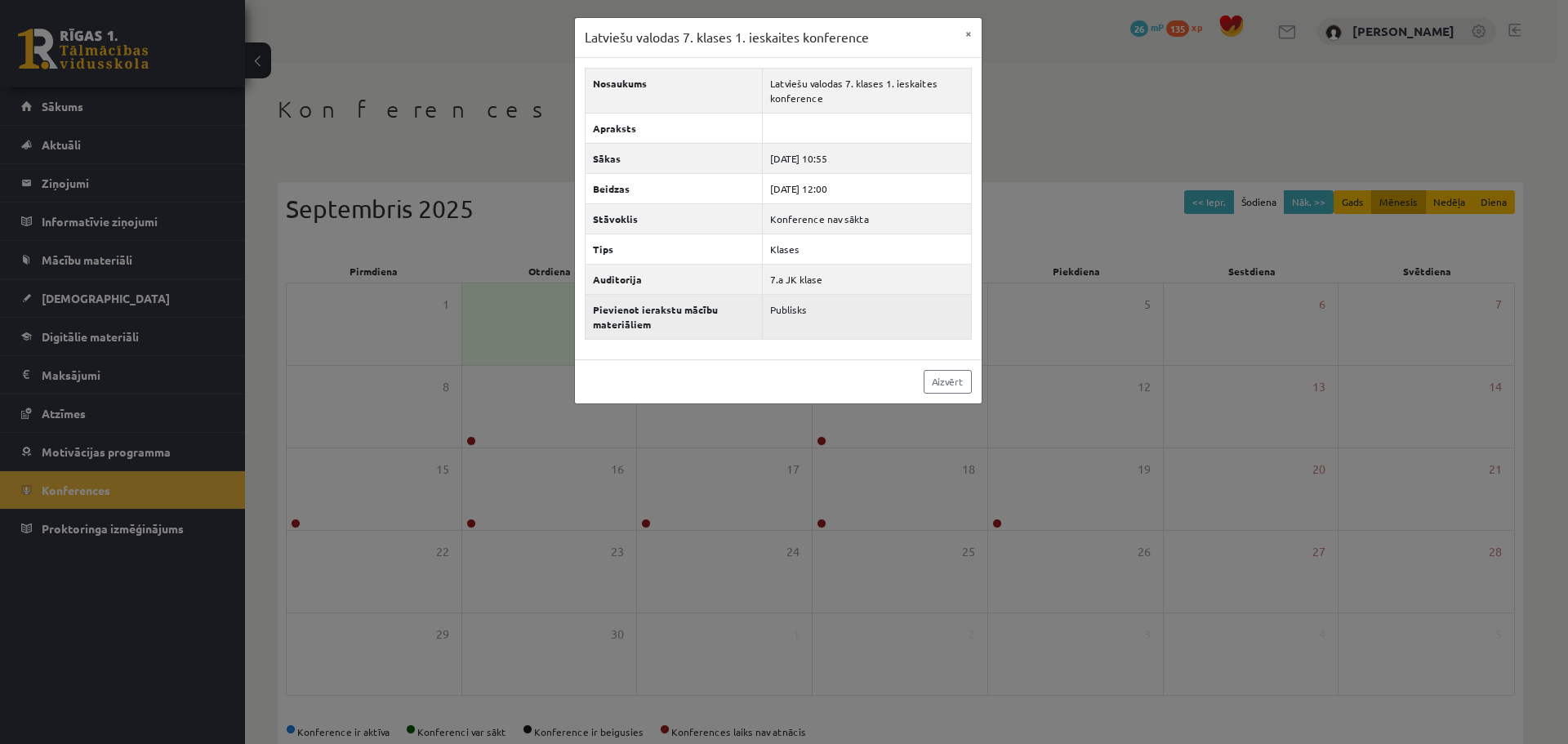
click at [787, 308] on td "Publisks" at bounding box center [867, 316] width 209 height 45
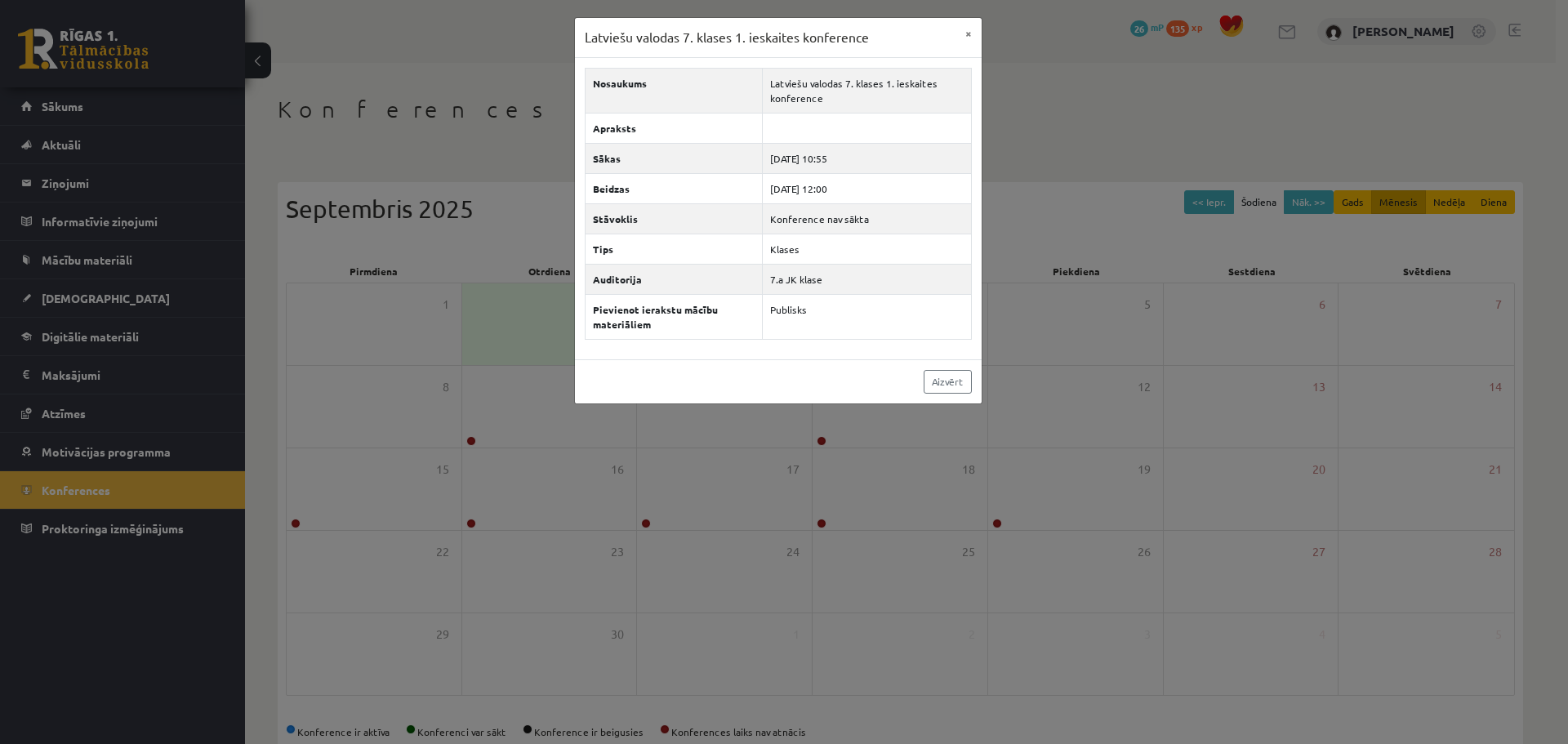
click at [517, 158] on div "Latviešu valodas 7. klases 1. ieskaites konference × Nosaukums Latviešu valodas…" at bounding box center [784, 372] width 1568 height 744
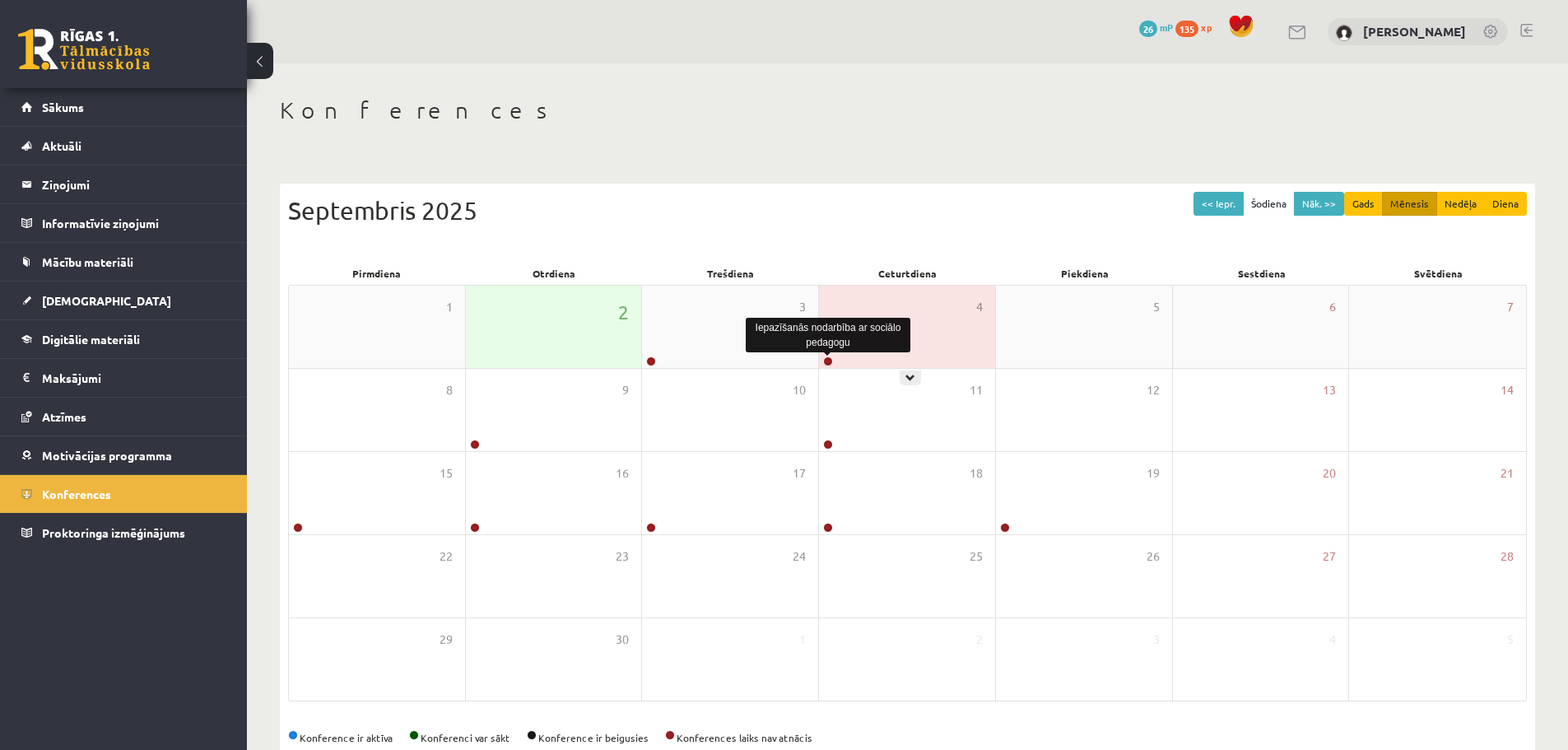
click at [829, 360] on link at bounding box center [829, 361] width 10 height 10
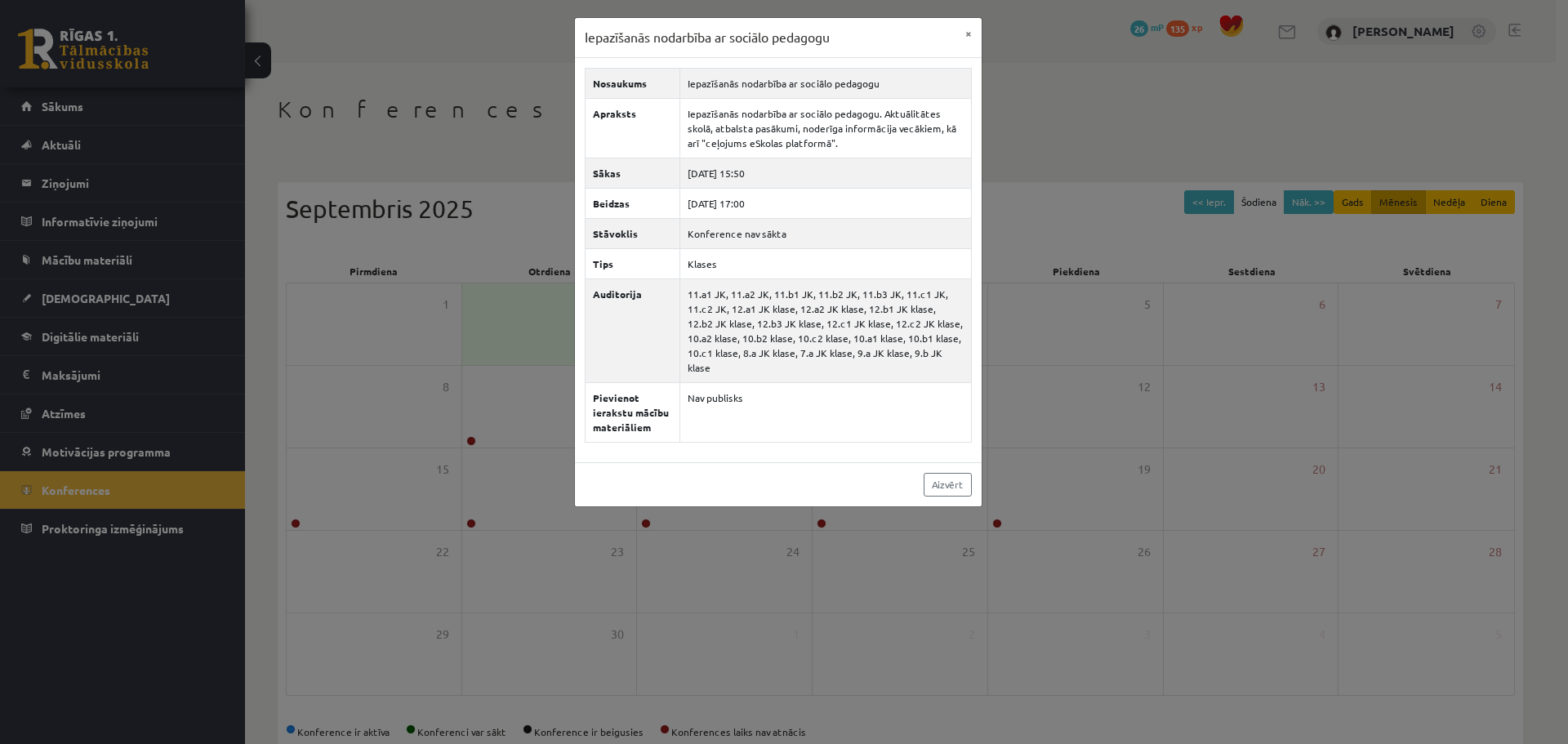
click at [571, 311] on div "Iepazīšanās nodarbība ar sociālo pedagogu × Nosaukums Iepazīšanās nodarbība ar …" at bounding box center [784, 372] width 1568 height 744
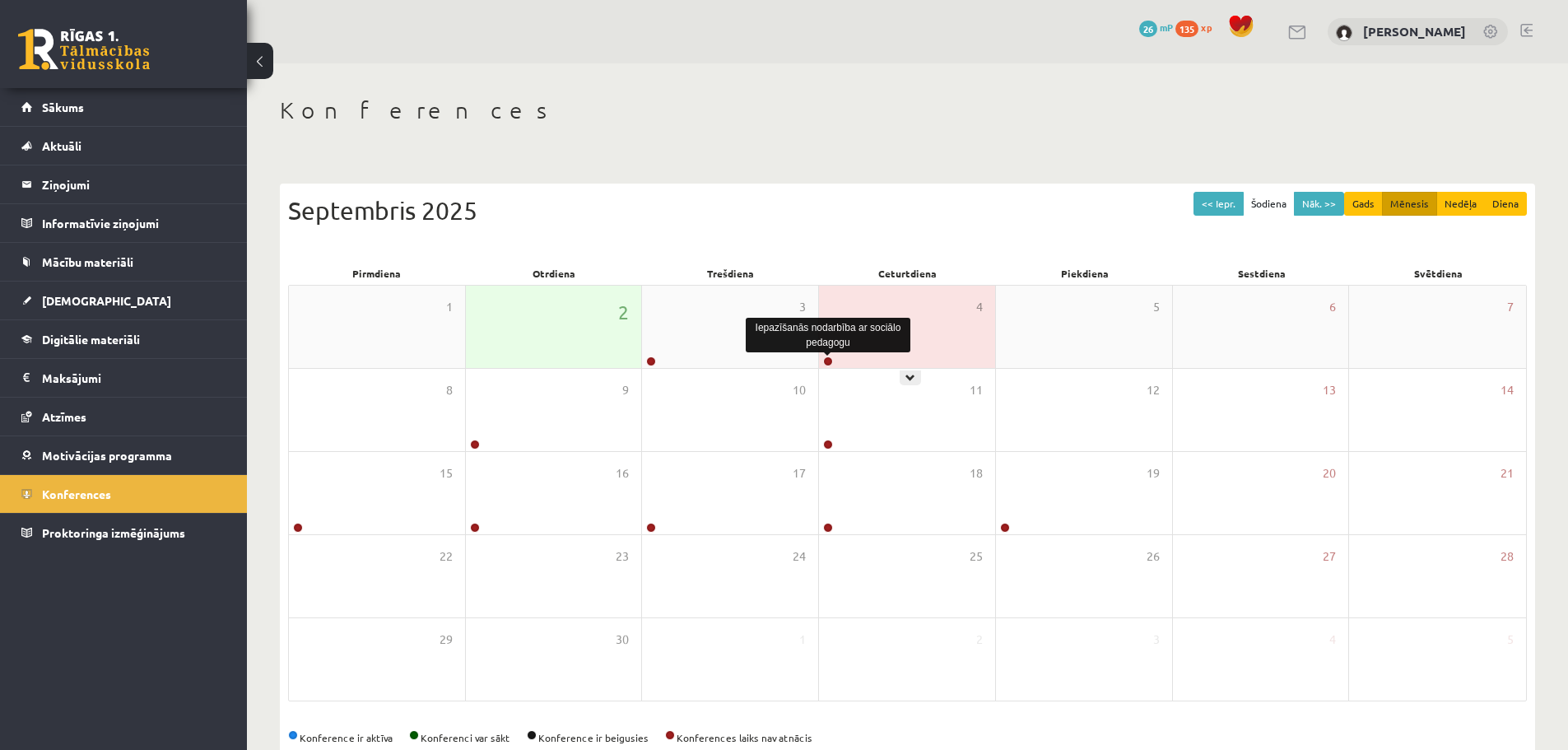
click at [826, 361] on link at bounding box center [829, 361] width 10 height 10
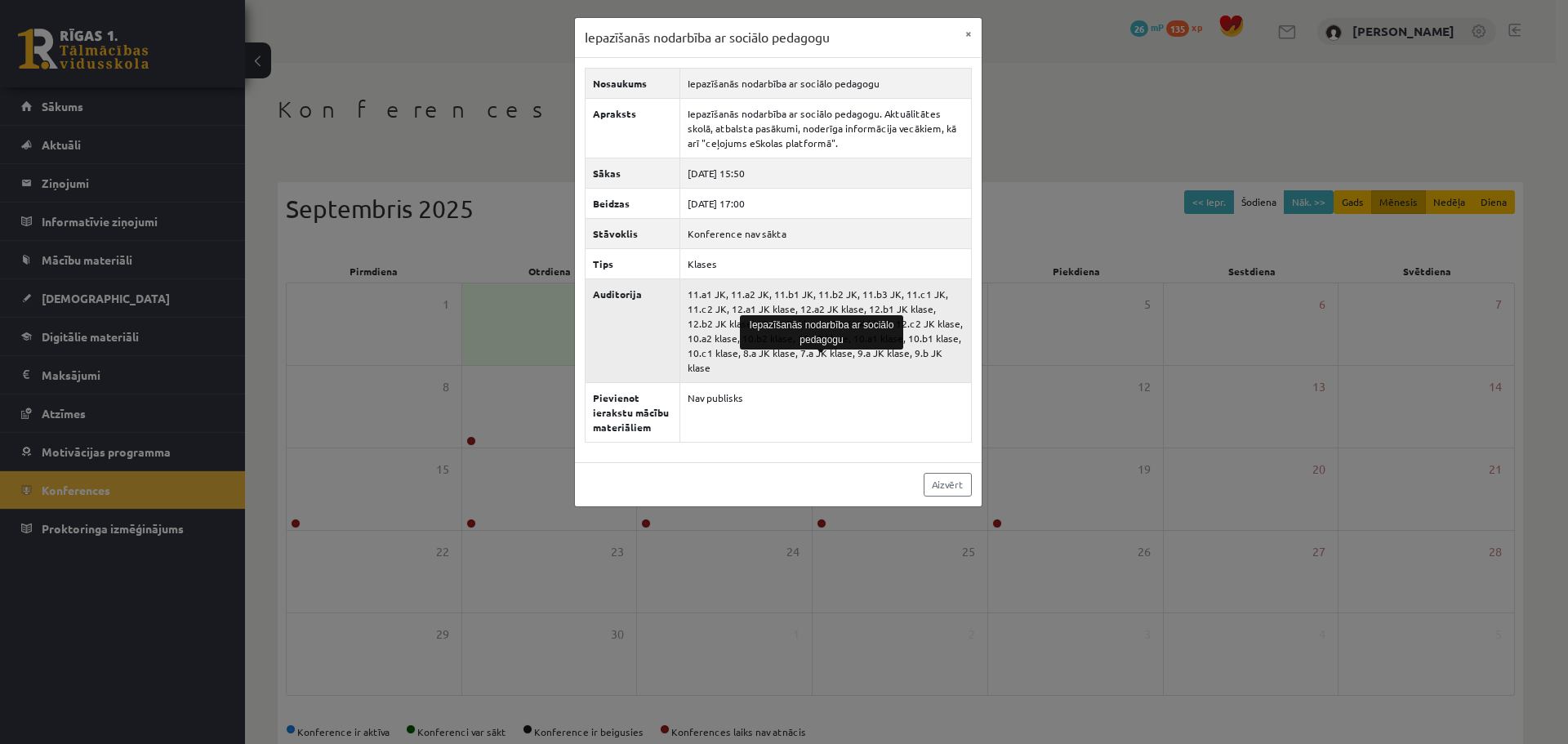
click at [807, 291] on td "11.a1 JK, 11.a2 JK, 11.b1 JK, 11.b2 JK, 11.b3 JK, 11.c1 JK, 11.c2 JK, 12.a1 JK …" at bounding box center [825, 330] width 292 height 104
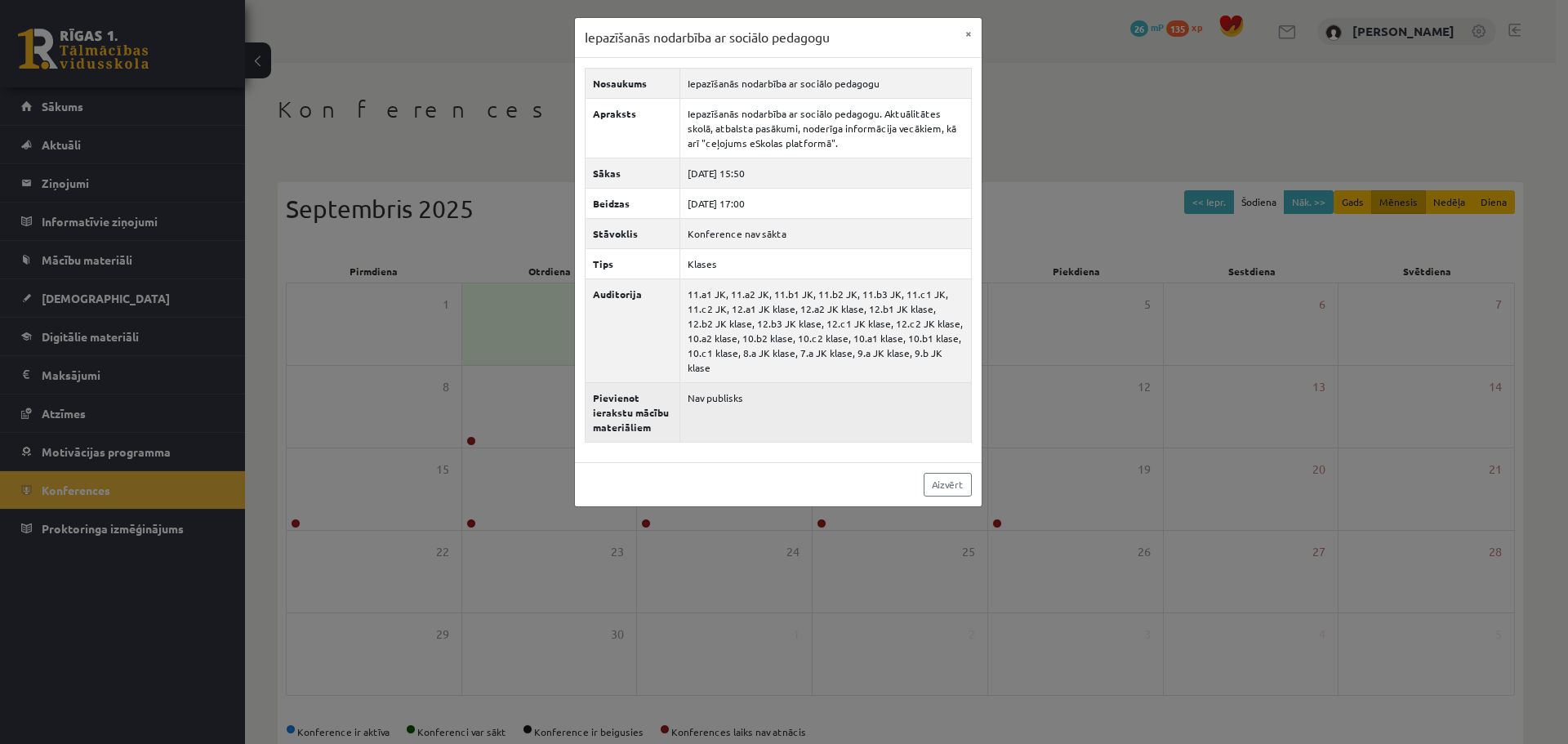
click at [715, 383] on td "Nav publisks" at bounding box center [825, 412] width 292 height 60
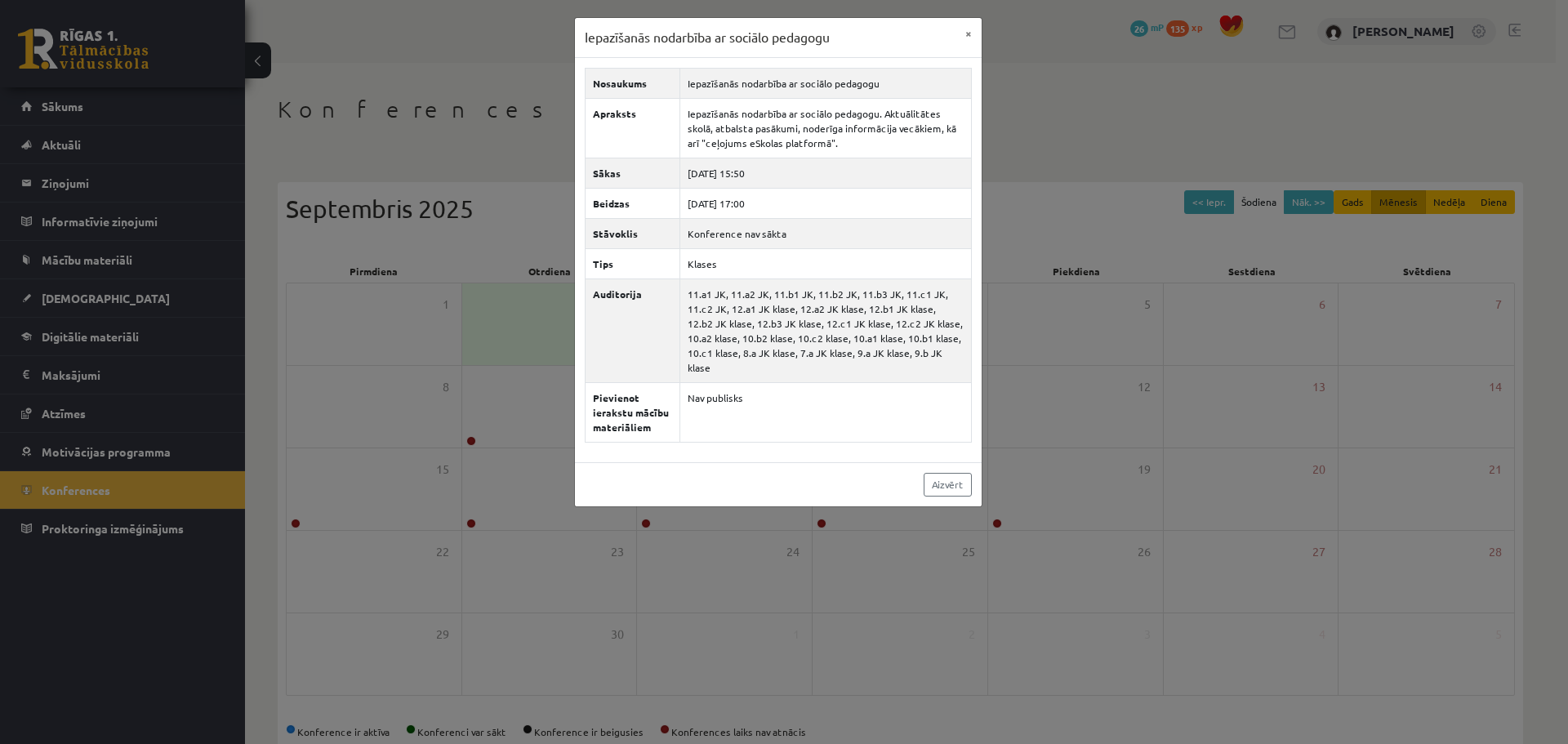
drag, startPoint x: 273, startPoint y: 379, endPoint x: 241, endPoint y: 364, distance: 35.3
click at [273, 374] on div "Iepazīšanās nodarbība ar sociālo pedagogu × Nosaukums Iepazīšanās nodarbība ar …" at bounding box center [784, 372] width 1568 height 744
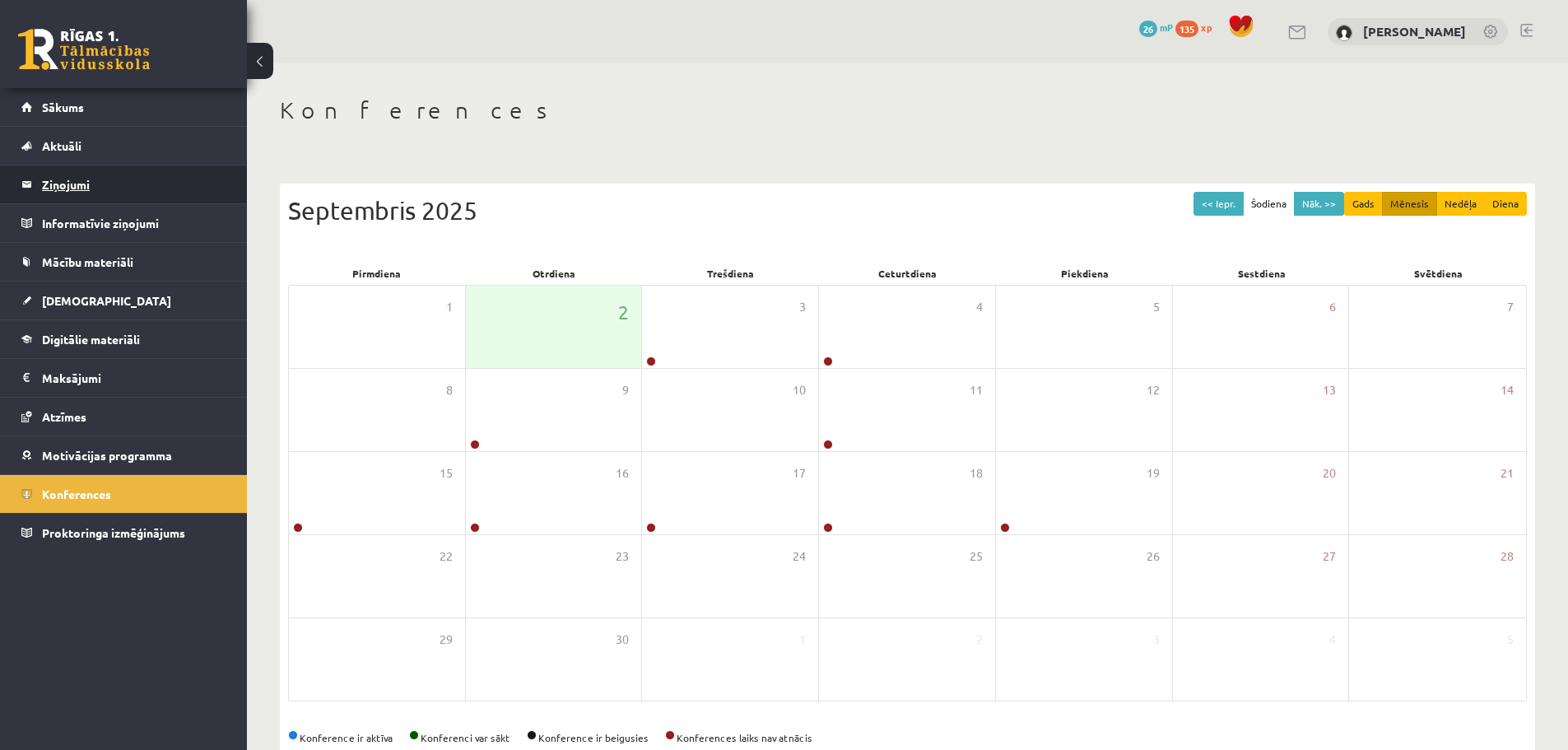
click at [88, 188] on legend "Ziņojumi 0" at bounding box center [134, 184] width 184 height 38
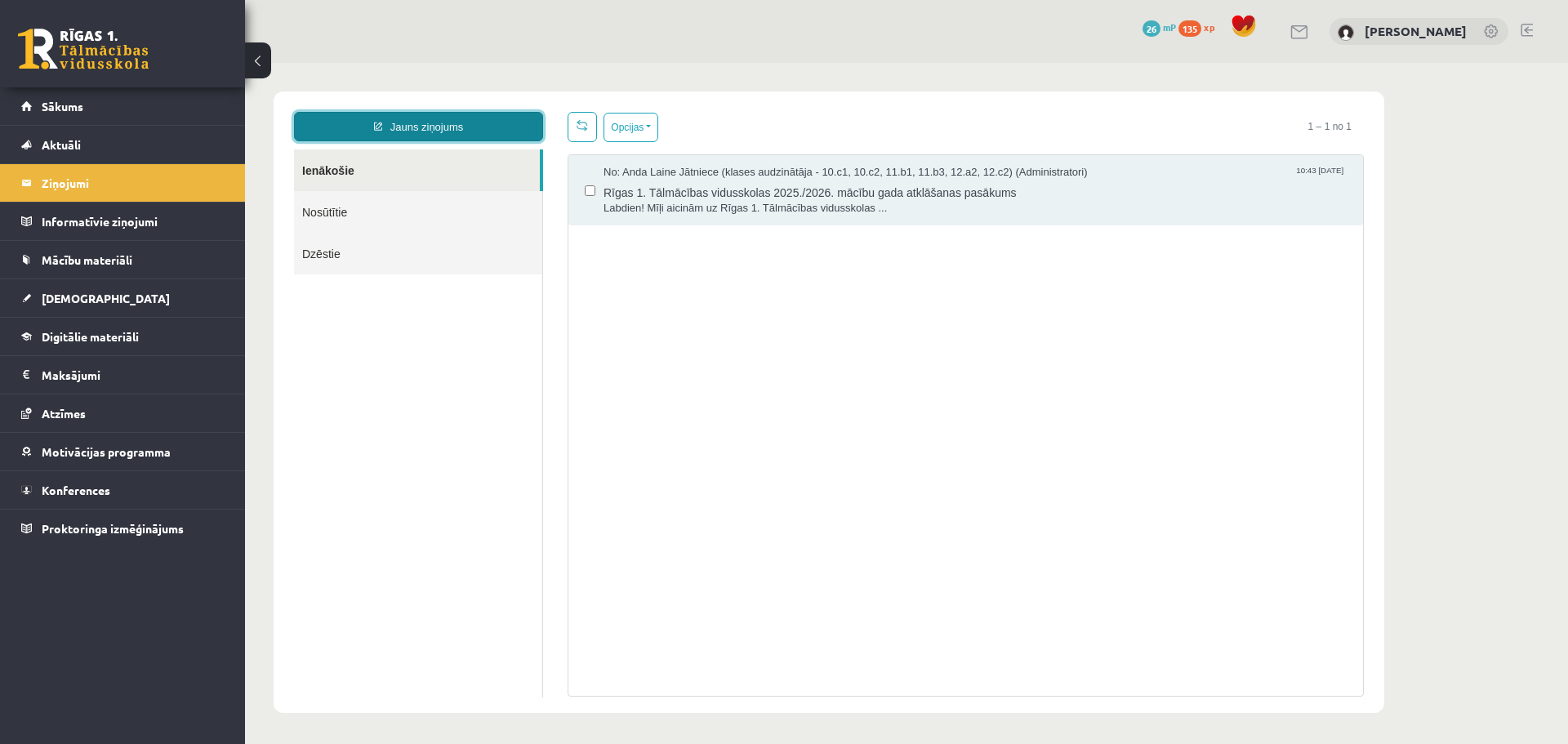
click at [464, 126] on link "Jauns ziņojums" at bounding box center [418, 126] width 249 height 29
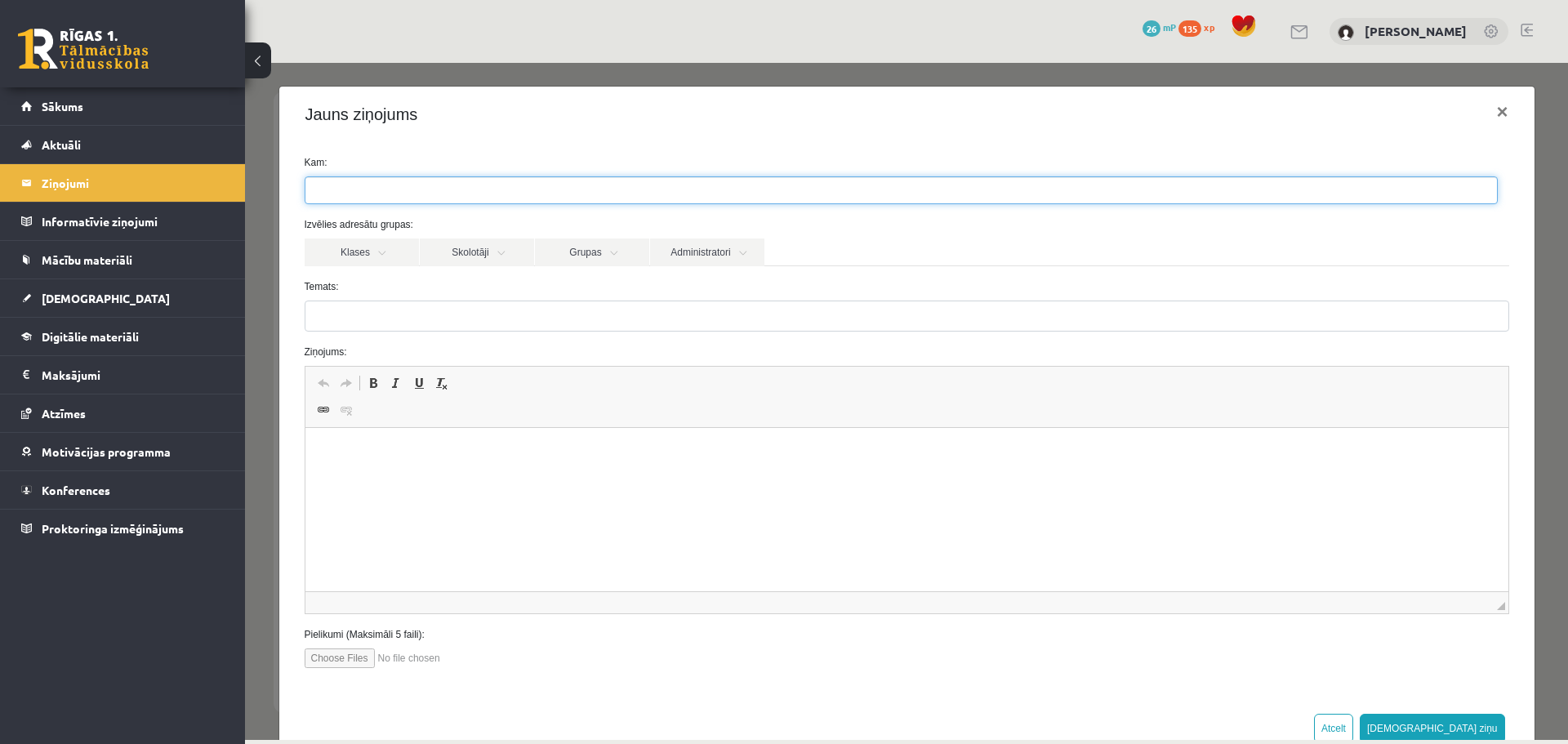
click at [438, 183] on ul at bounding box center [901, 190] width 1191 height 26
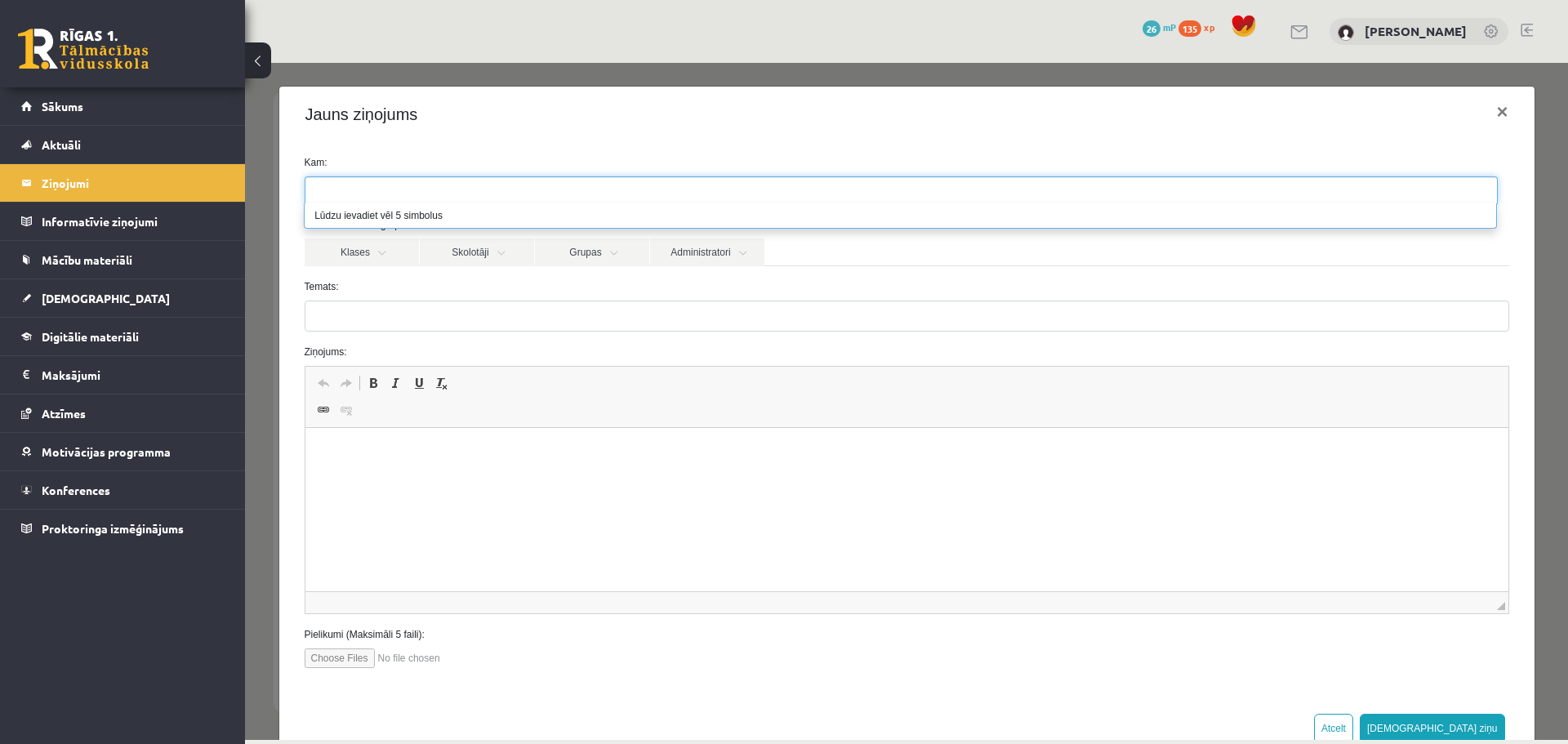
click at [407, 187] on ul at bounding box center [901, 190] width 1191 height 26
type input "*"
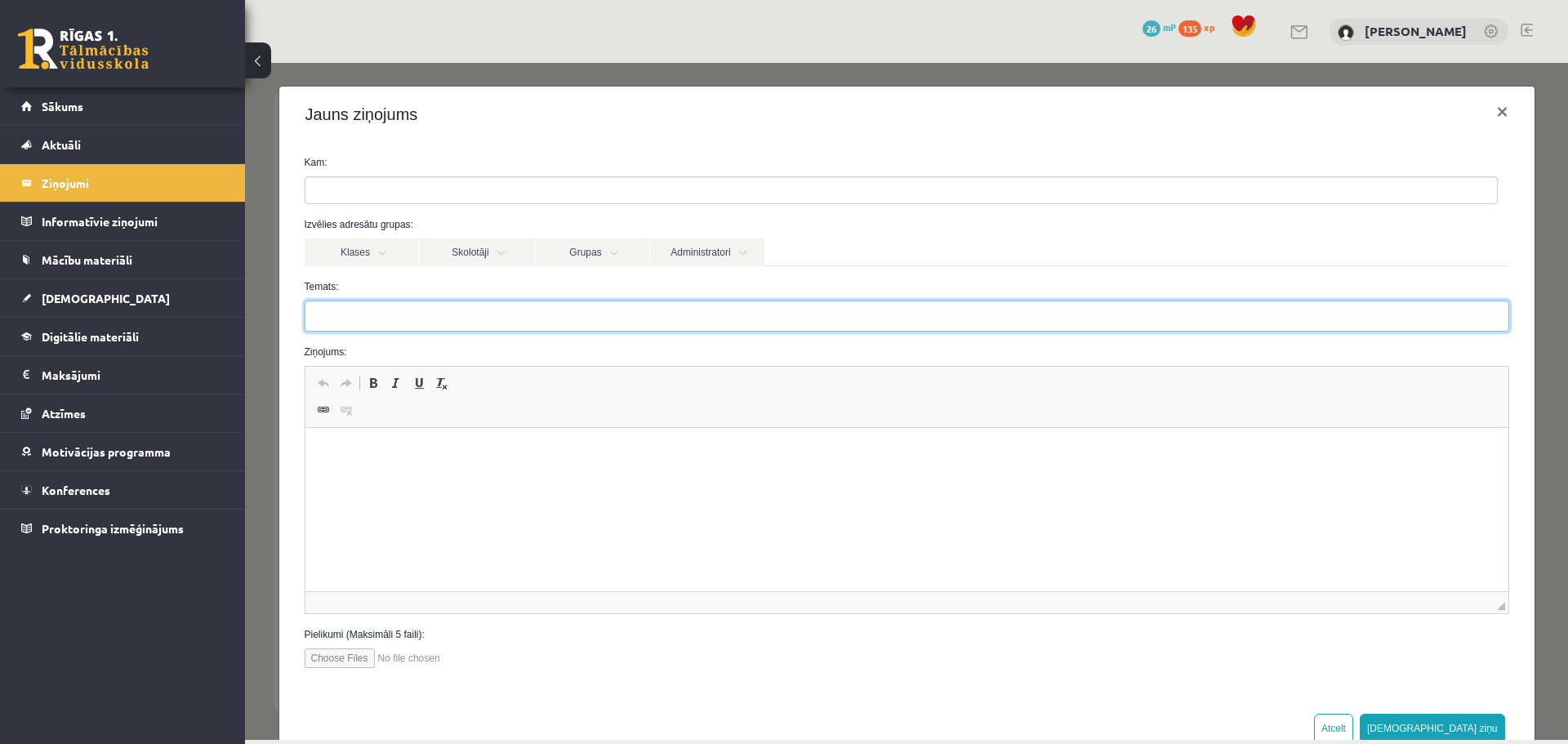
click at [418, 304] on input "Temats:" at bounding box center [907, 316] width 1205 height 31
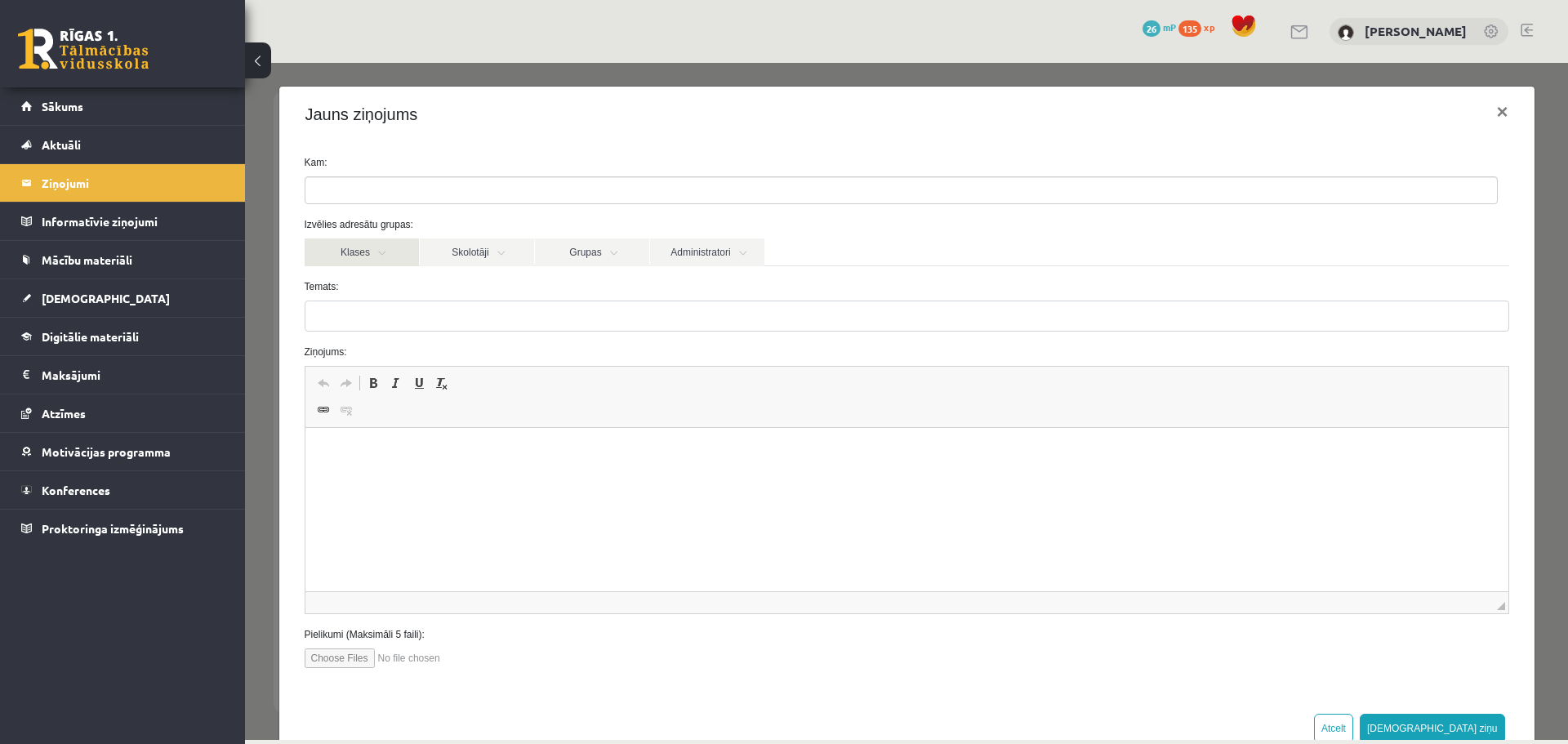
click at [390, 264] on link "Klases" at bounding box center [362, 252] width 114 height 28
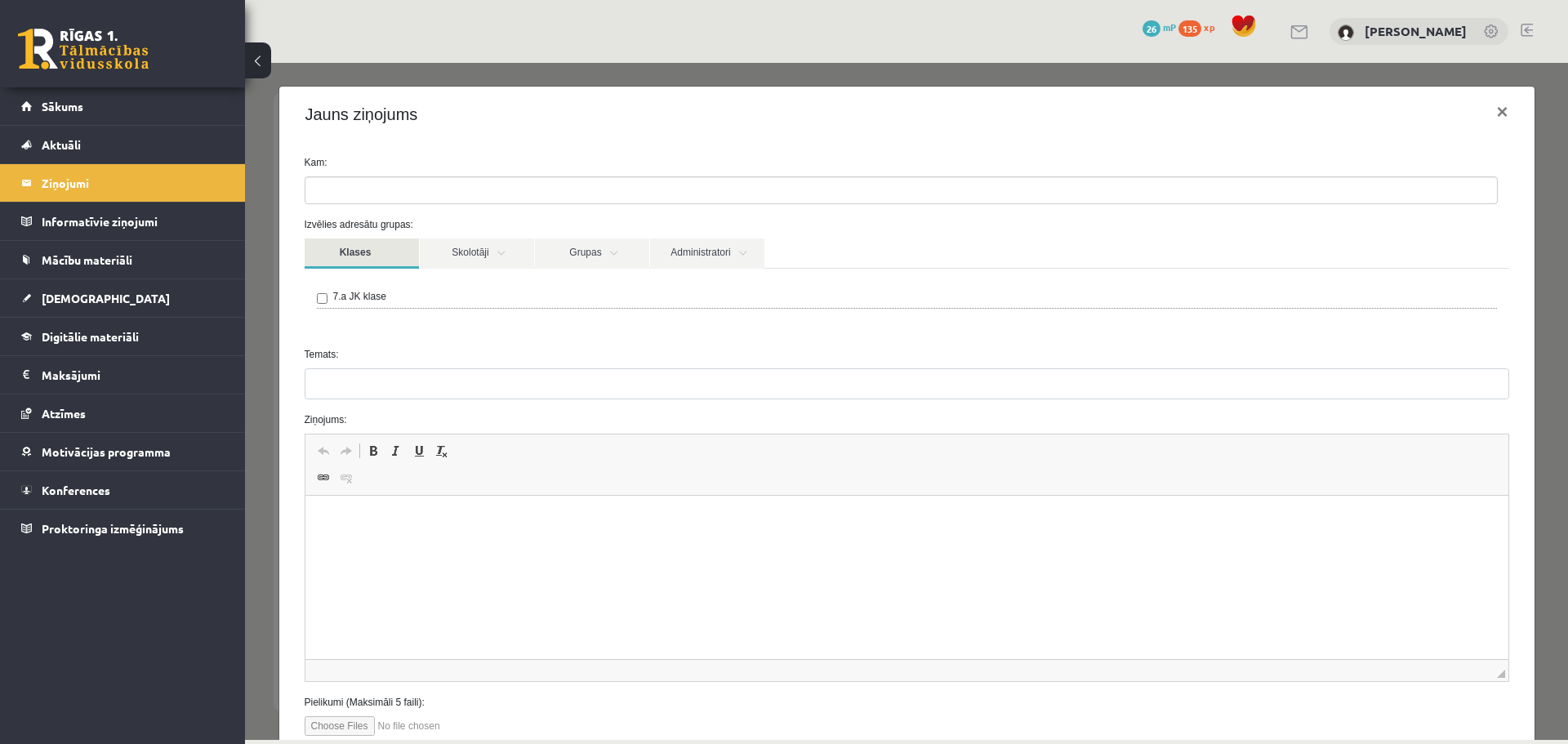
click at [390, 264] on link "Klases" at bounding box center [362, 253] width 114 height 30
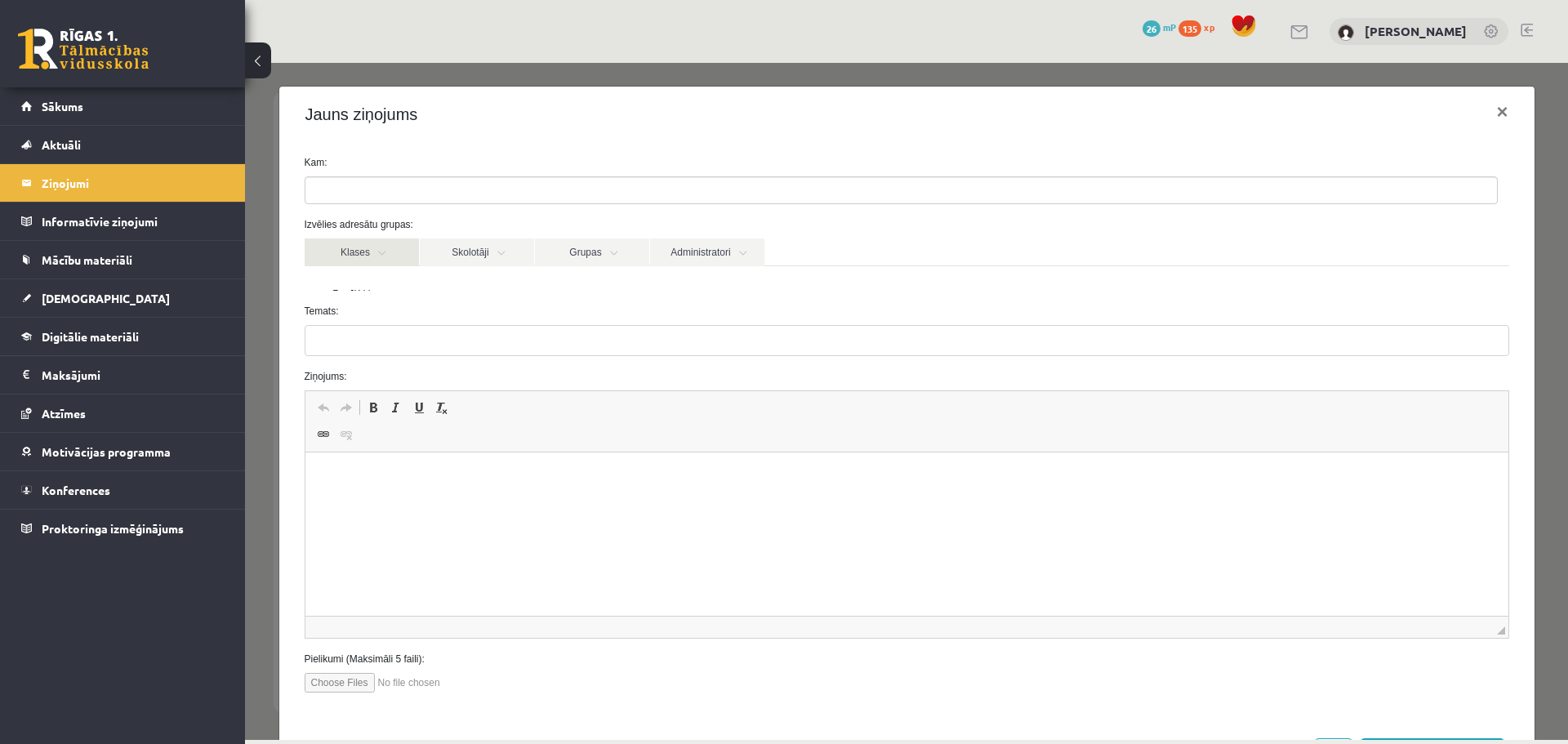
click at [383, 255] on link "Klases" at bounding box center [362, 252] width 114 height 28
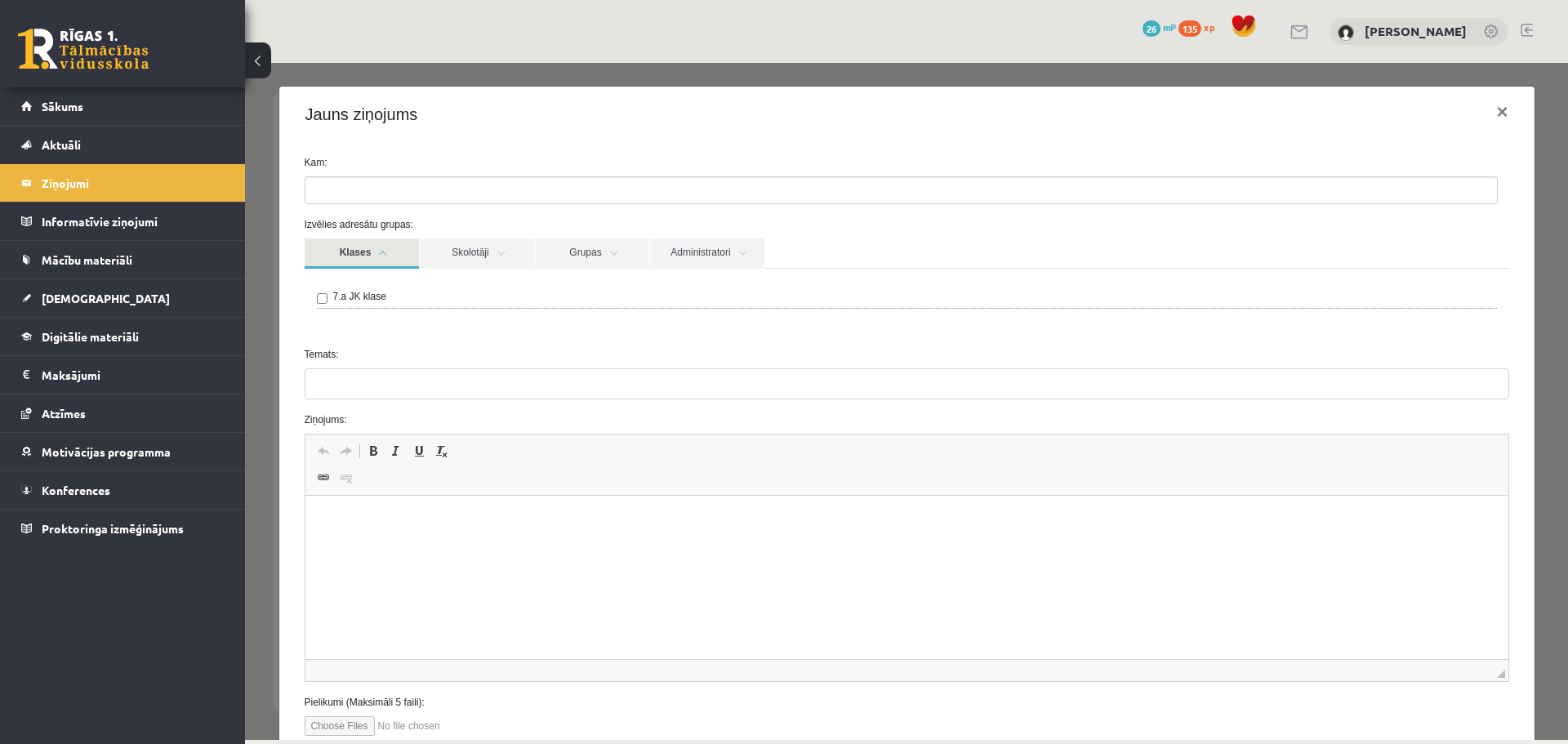
click at [355, 300] on label "7.a JK klase" at bounding box center [359, 296] width 53 height 14
click at [452, 258] on link "Skolotāji" at bounding box center [477, 253] width 114 height 30
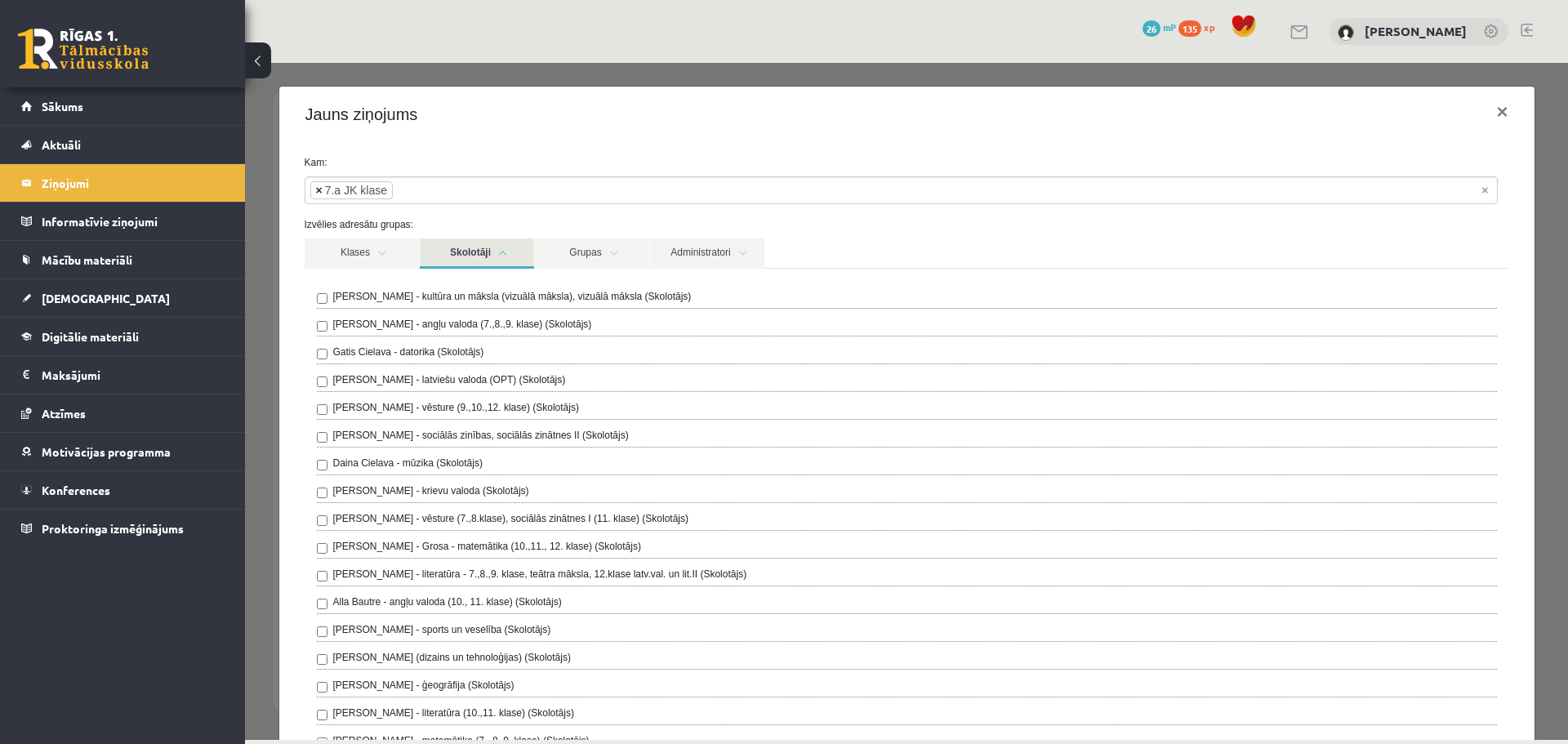
click at [318, 190] on span "×" at bounding box center [320, 189] width 7 height 16
